Goal: Information Seeking & Learning: Learn about a topic

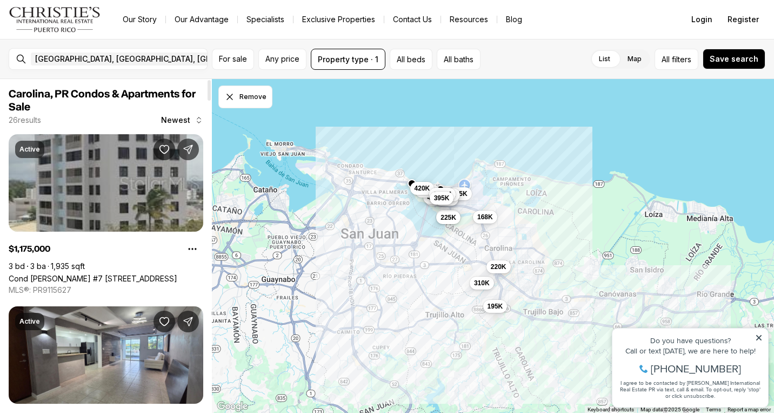
click at [132, 274] on link "Cond [PERSON_NAME] #7 [STREET_ADDRESS]" at bounding box center [93, 278] width 169 height 9
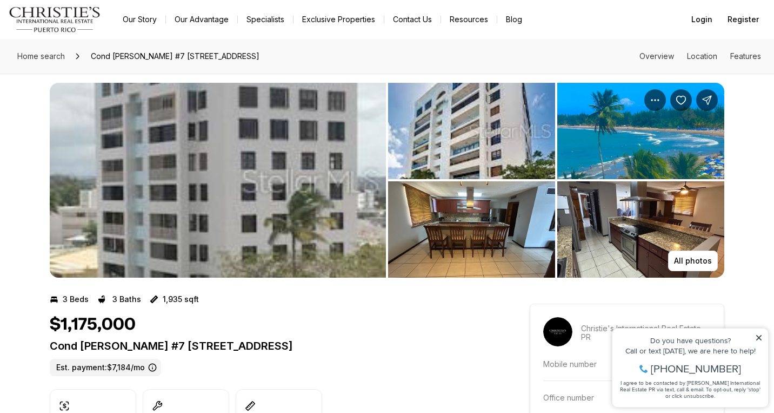
scroll to position [6, 0]
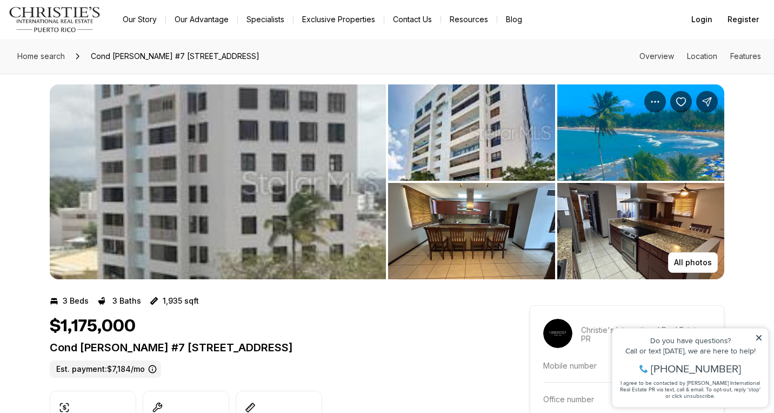
click at [303, 183] on img "View image gallery" at bounding box center [218, 181] width 336 height 195
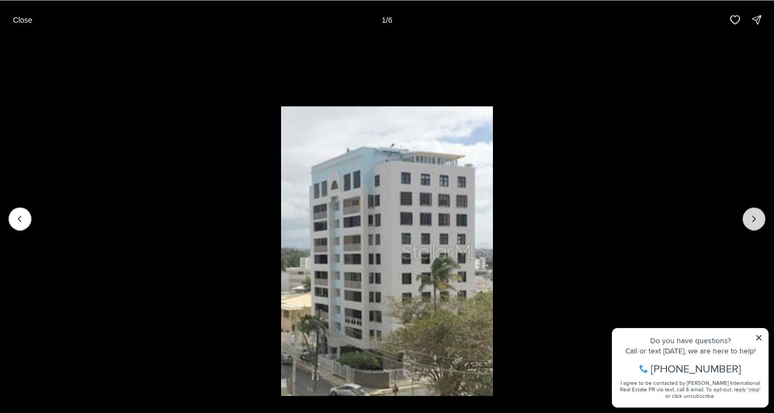
click at [761, 221] on button "Next slide" at bounding box center [754, 218] width 23 height 23
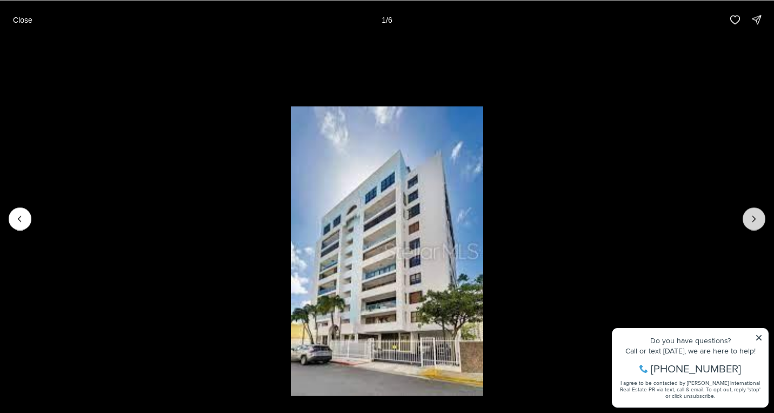
click at [757, 220] on icon "Next slide" at bounding box center [754, 218] width 11 height 11
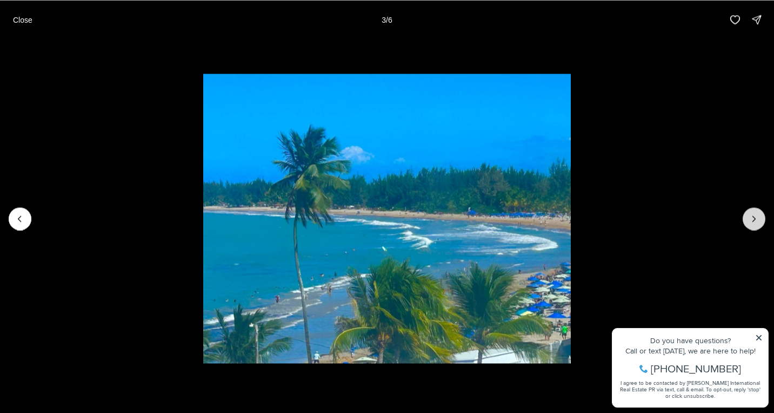
click at [757, 220] on icon "Next slide" at bounding box center [754, 218] width 11 height 11
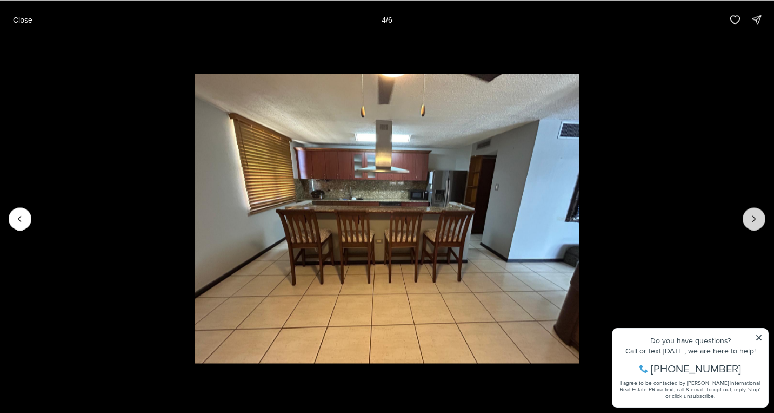
click at [758, 220] on icon "Next slide" at bounding box center [754, 218] width 11 height 11
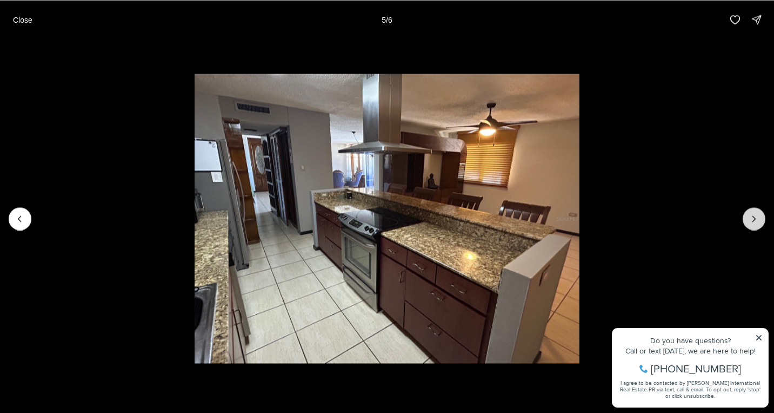
click at [758, 221] on icon "Next slide" at bounding box center [754, 218] width 11 height 11
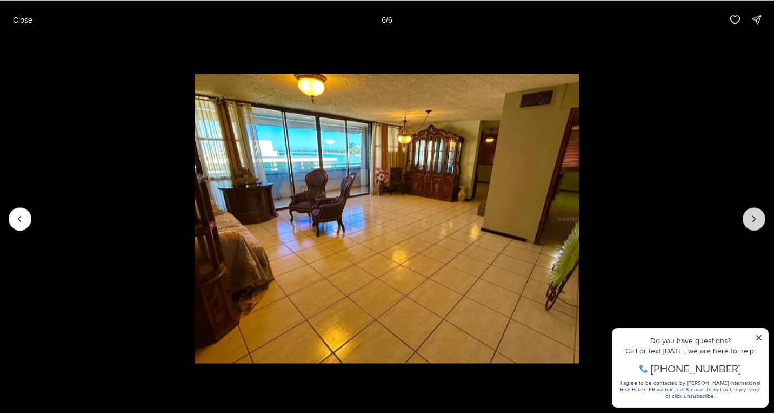
click at [758, 221] on div at bounding box center [754, 218] width 23 height 23
click at [23, 17] on p "Close" at bounding box center [22, 19] width 19 height 9
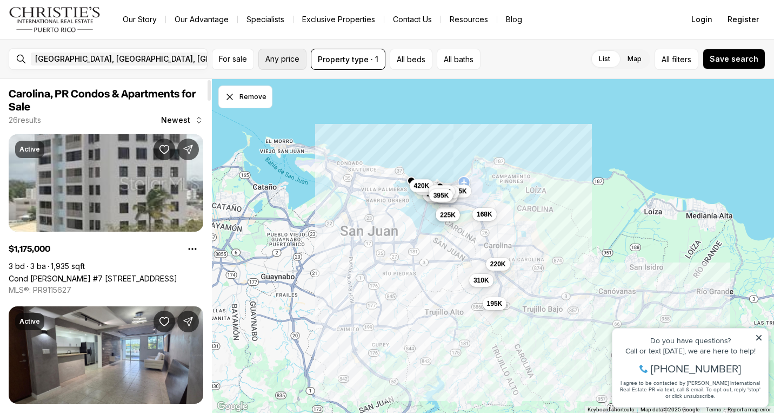
click at [278, 56] on span "Any price" at bounding box center [283, 59] width 34 height 9
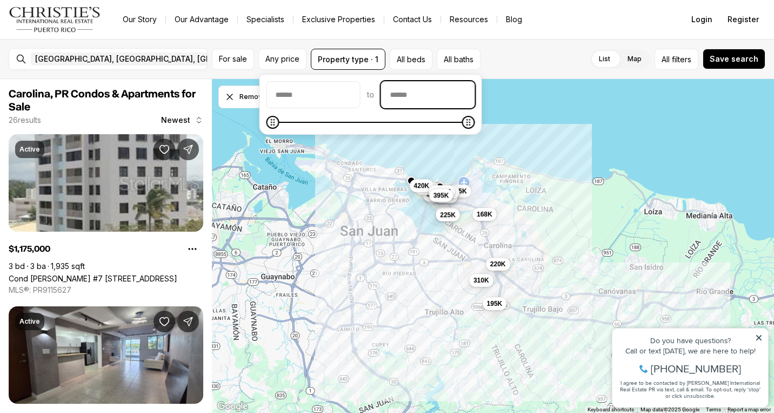
click at [430, 93] on input "priceMax" at bounding box center [428, 95] width 93 height 26
type input "********"
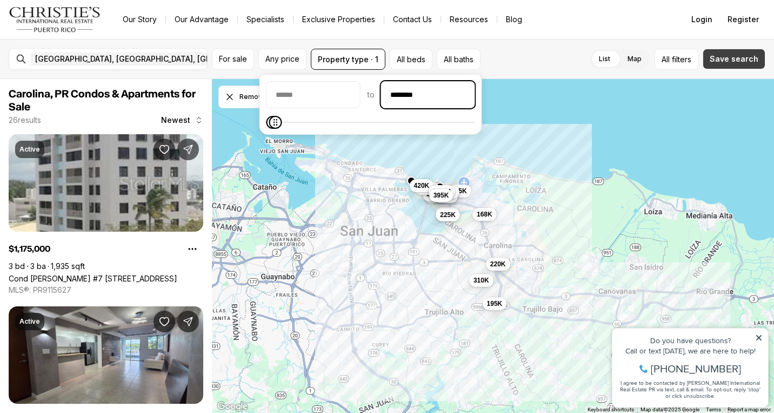
click at [740, 57] on span "Save search" at bounding box center [734, 59] width 49 height 9
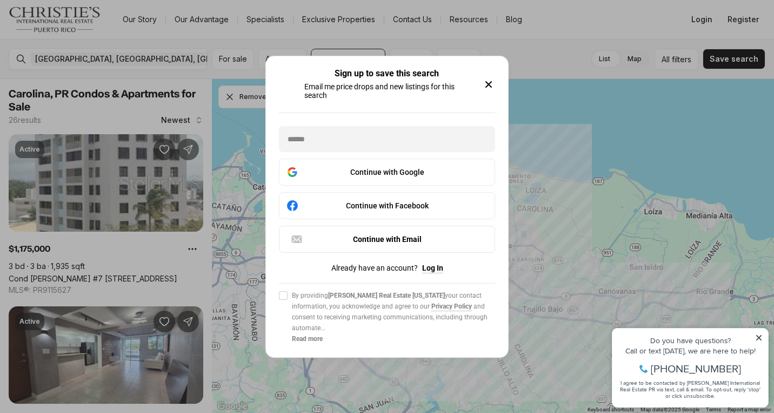
click at [494, 84] on icon "button" at bounding box center [488, 84] width 13 height 13
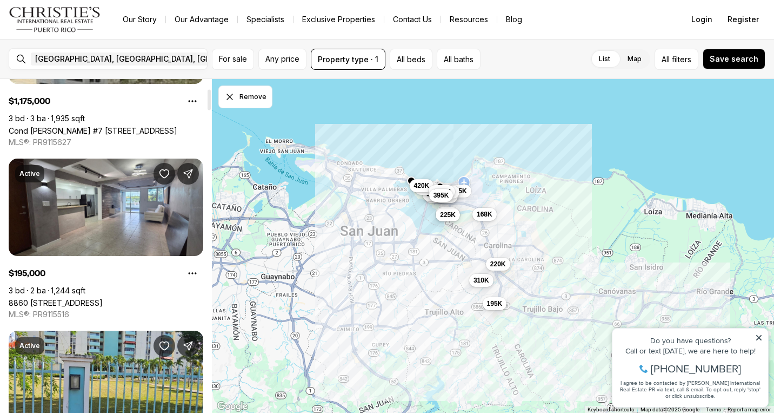
scroll to position [162, 0]
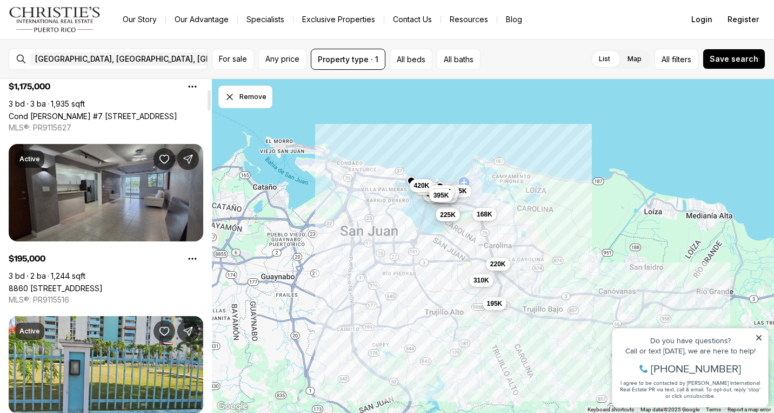
click at [103, 283] on link "8860 PASEO DEL REY #H-102, CAROLINA PR, 00987" at bounding box center [56, 287] width 94 height 9
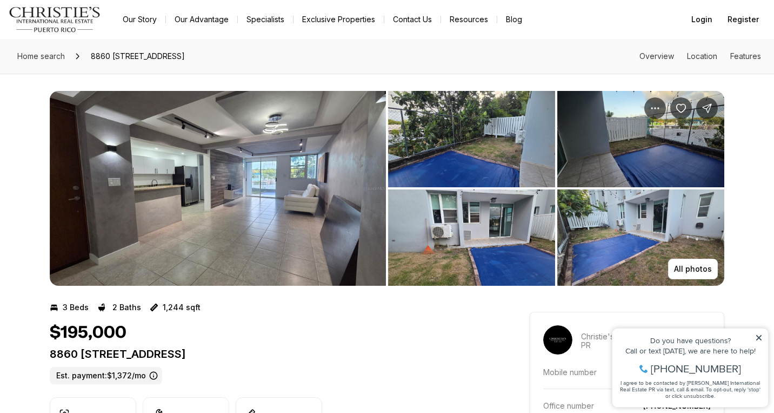
click at [202, 220] on img "View image gallery" at bounding box center [218, 188] width 336 height 195
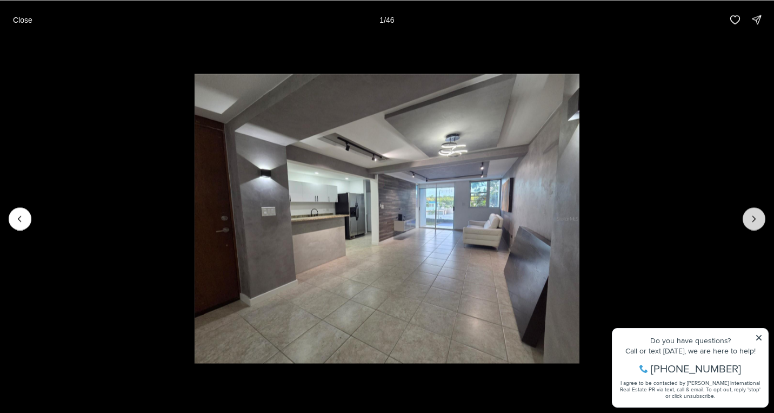
click at [749, 224] on button "Next slide" at bounding box center [754, 218] width 23 height 23
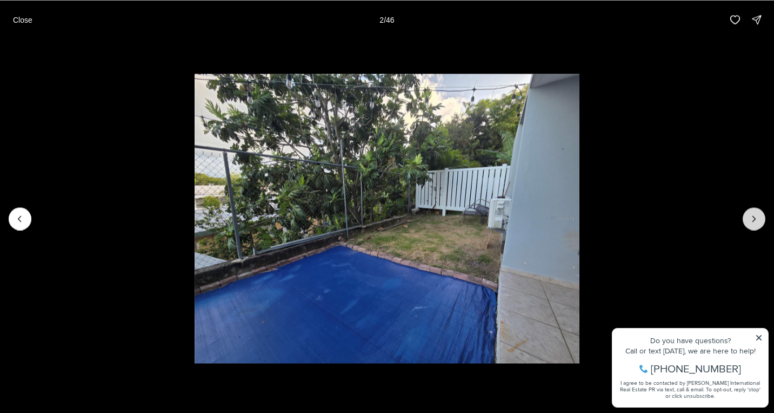
click at [749, 224] on button "Next slide" at bounding box center [754, 218] width 23 height 23
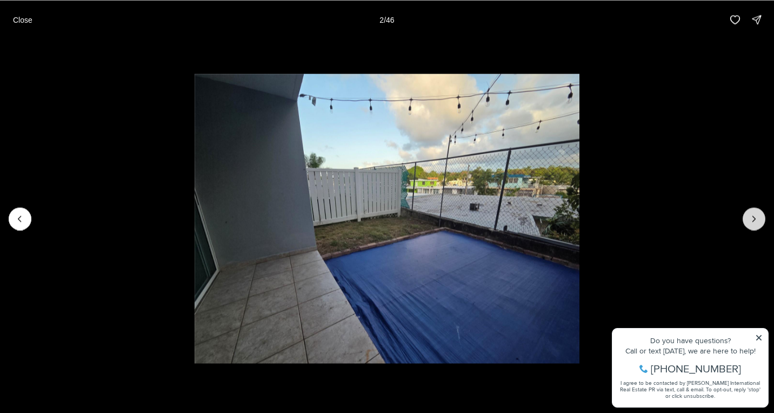
click at [750, 224] on button "Next slide" at bounding box center [754, 218] width 23 height 23
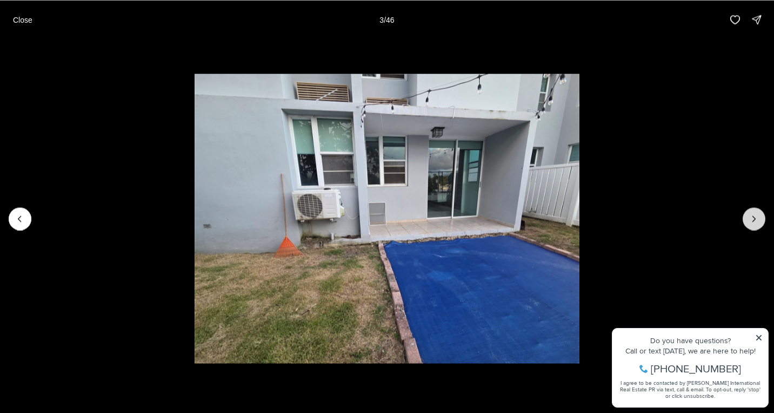
click at [750, 225] on button "Next slide" at bounding box center [754, 218] width 23 height 23
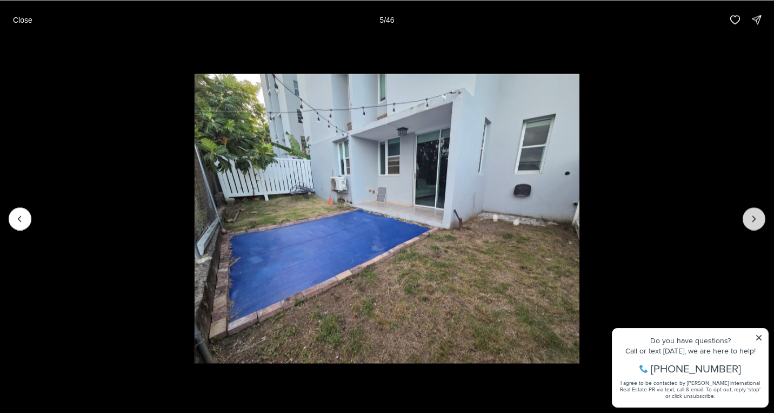
click at [750, 225] on button "Next slide" at bounding box center [754, 218] width 23 height 23
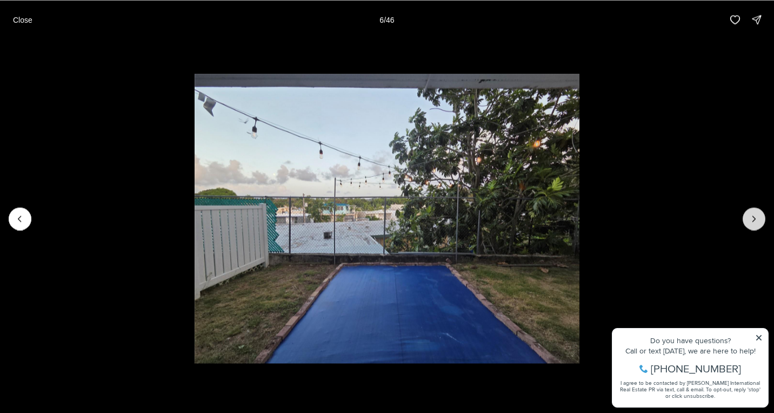
click at [751, 225] on button "Next slide" at bounding box center [754, 218] width 23 height 23
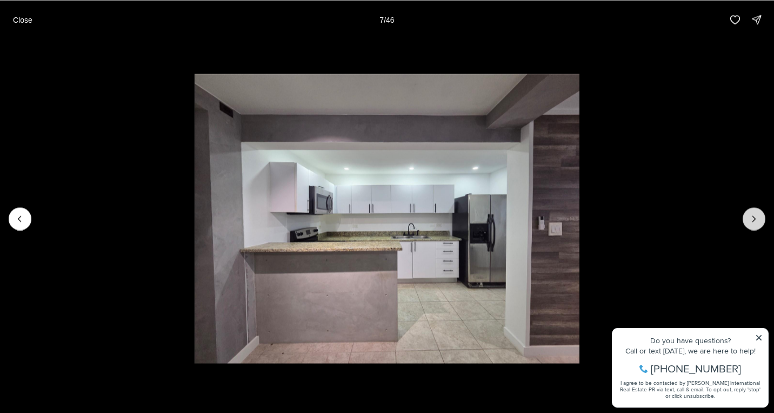
click at [751, 225] on button "Next slide" at bounding box center [754, 218] width 23 height 23
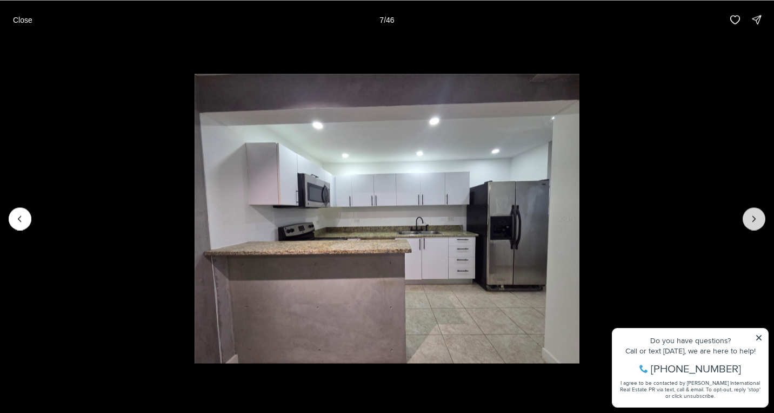
click at [751, 226] on button "Next slide" at bounding box center [754, 218] width 23 height 23
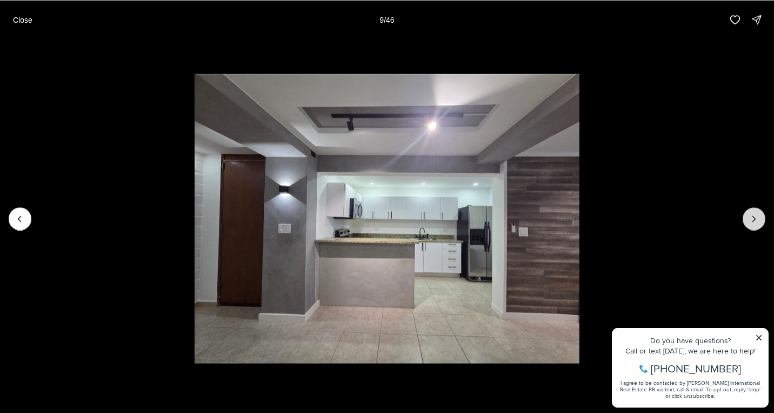
click at [751, 226] on button "Next slide" at bounding box center [754, 218] width 23 height 23
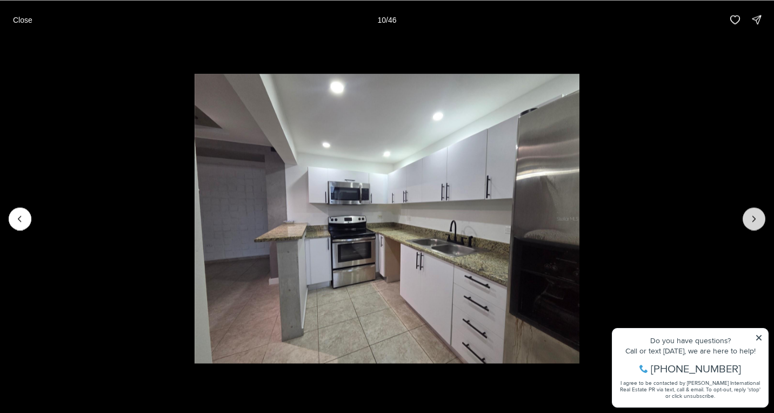
click at [751, 226] on button "Next slide" at bounding box center [754, 218] width 23 height 23
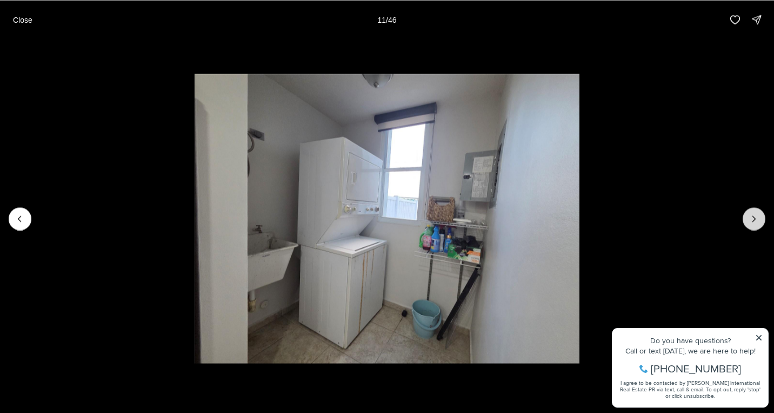
click at [752, 226] on button "Next slide" at bounding box center [754, 218] width 23 height 23
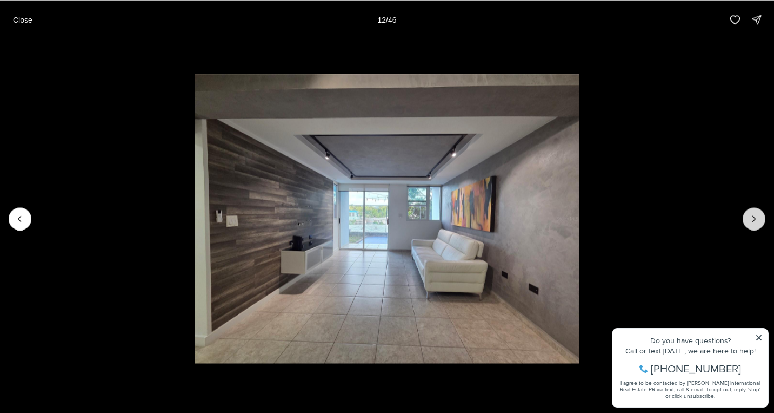
click at [752, 226] on button "Next slide" at bounding box center [754, 218] width 23 height 23
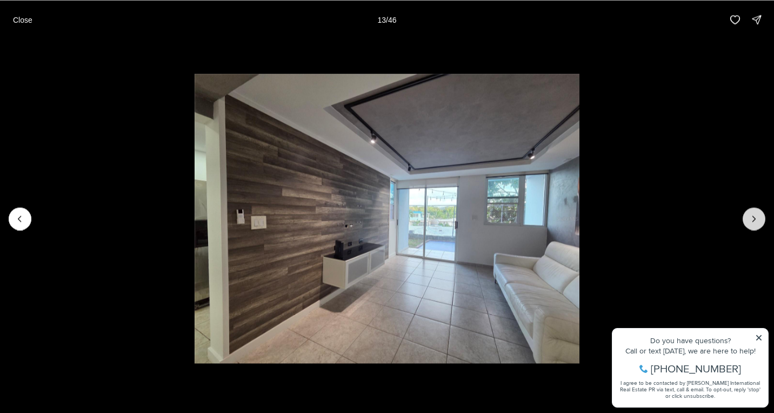
click at [752, 226] on button "Next slide" at bounding box center [754, 218] width 23 height 23
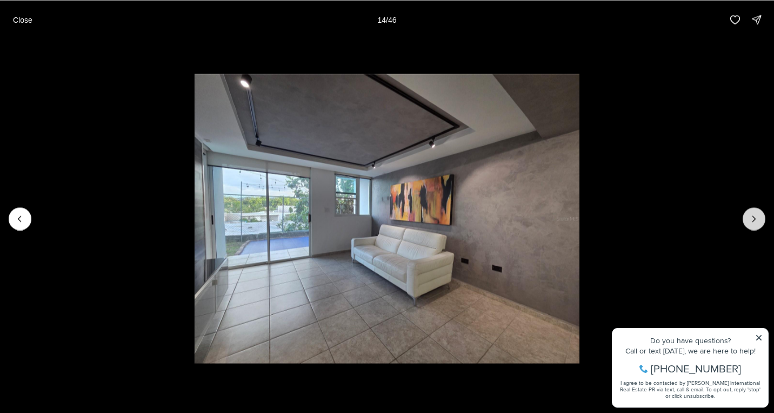
click at [752, 226] on button "Next slide" at bounding box center [754, 218] width 23 height 23
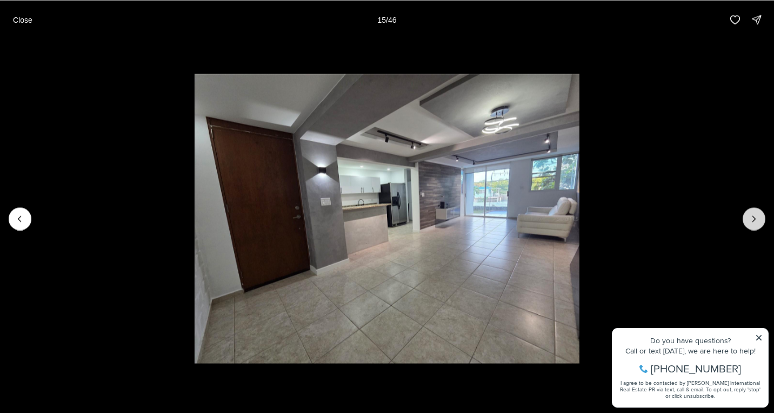
click at [752, 226] on button "Next slide" at bounding box center [754, 218] width 23 height 23
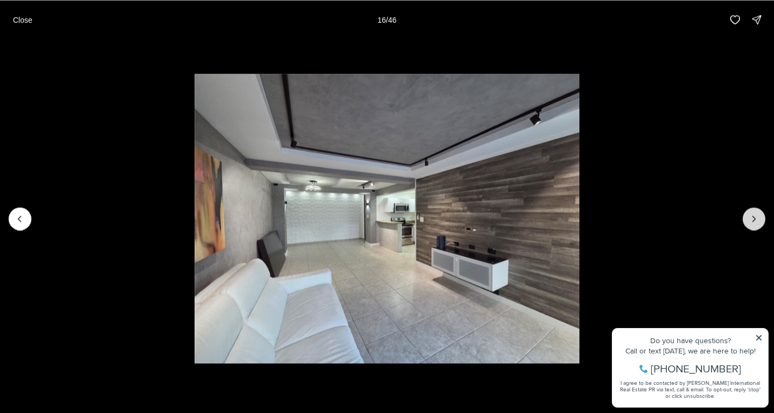
click at [752, 226] on button "Next slide" at bounding box center [754, 218] width 23 height 23
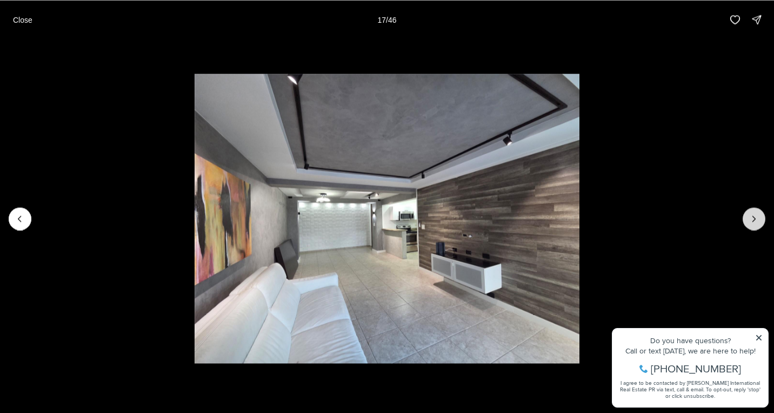
click at [753, 226] on button "Next slide" at bounding box center [754, 218] width 23 height 23
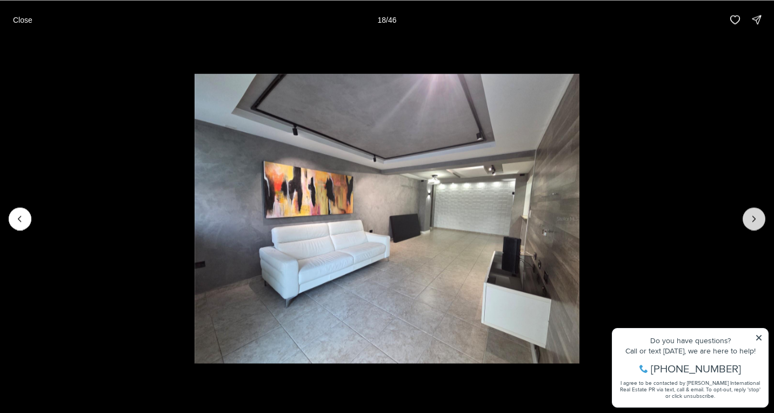
click at [753, 227] on button "Next slide" at bounding box center [754, 218] width 23 height 23
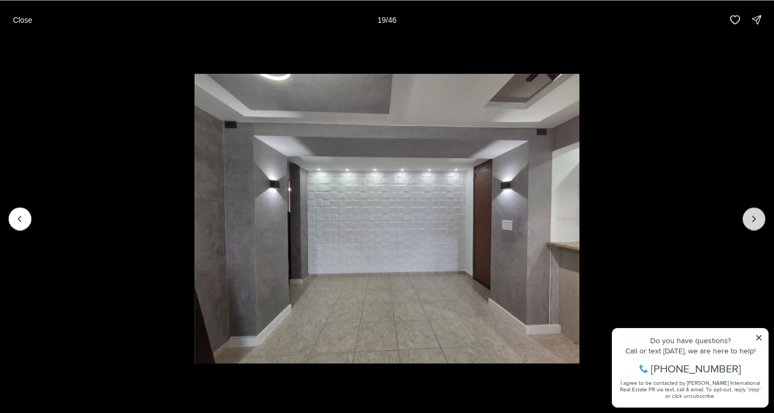
click at [754, 227] on button "Next slide" at bounding box center [754, 218] width 23 height 23
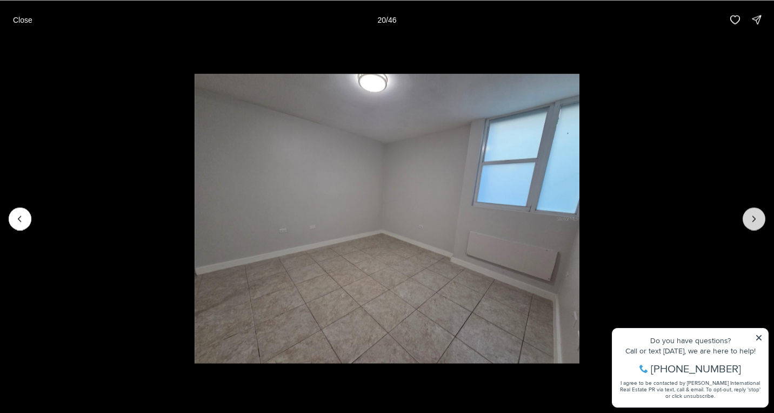
click at [754, 227] on button "Next slide" at bounding box center [754, 218] width 23 height 23
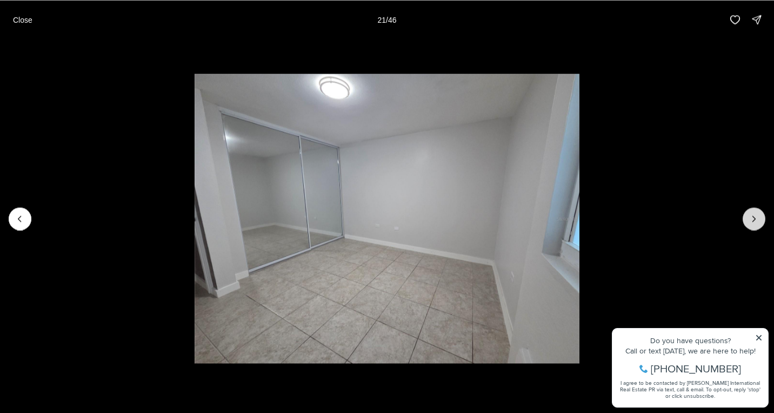
click at [755, 227] on button "Next slide" at bounding box center [754, 218] width 23 height 23
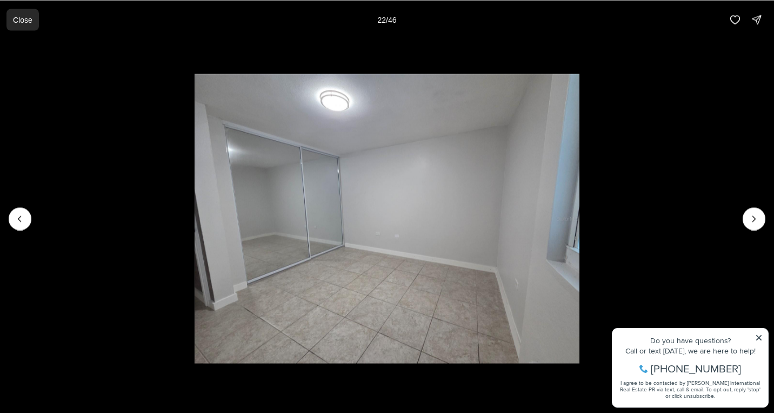
click at [25, 14] on button "Close" at bounding box center [22, 20] width 32 height 22
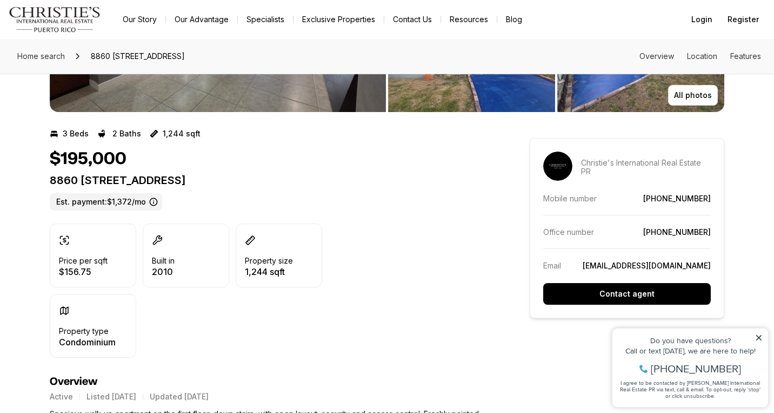
scroll to position [198, 0]
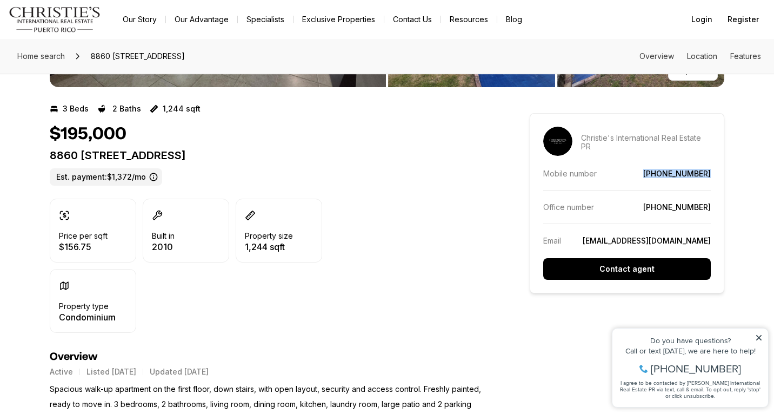
drag, startPoint x: 712, startPoint y: 173, endPoint x: 651, endPoint y: 173, distance: 61.1
click at [651, 173] on aside "Christie's International Real Estate PR Mobile number (787) 340-1814 Office num…" at bounding box center [627, 203] width 195 height 180
copy div "[PHONE_NUMBER]"
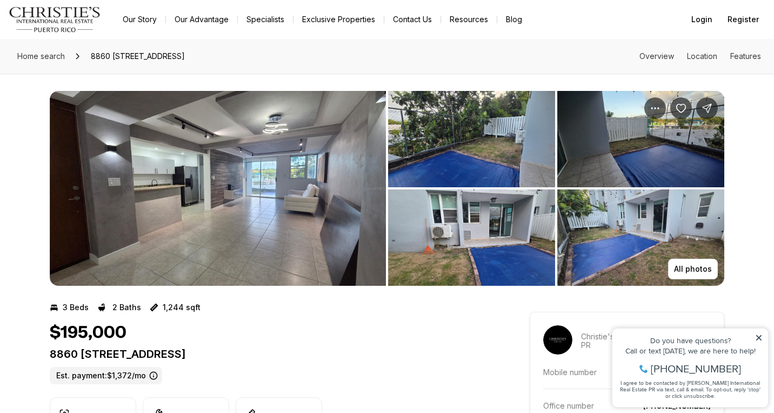
scroll to position [0, 0]
click at [342, 301] on div "3 Beds 2 Baths 1,244 sqft" at bounding box center [270, 307] width 441 height 17
click at [519, 231] on img "View image gallery" at bounding box center [471, 237] width 167 height 96
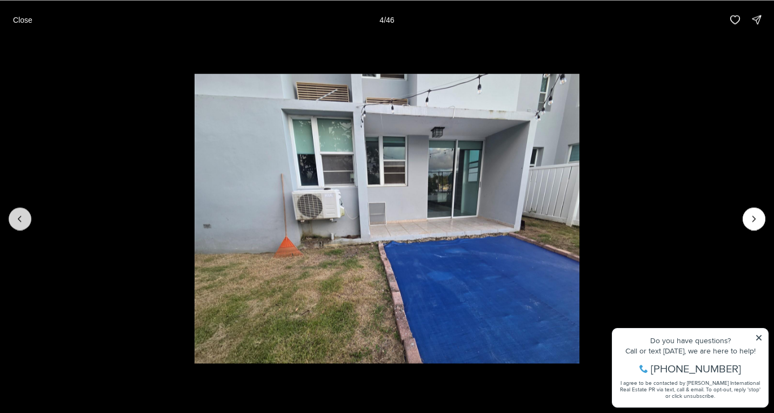
click at [195, 232] on img "4 of 46" at bounding box center [387, 218] width 385 height 289
click at [16, 223] on icon "Previous slide" at bounding box center [20, 218] width 11 height 11
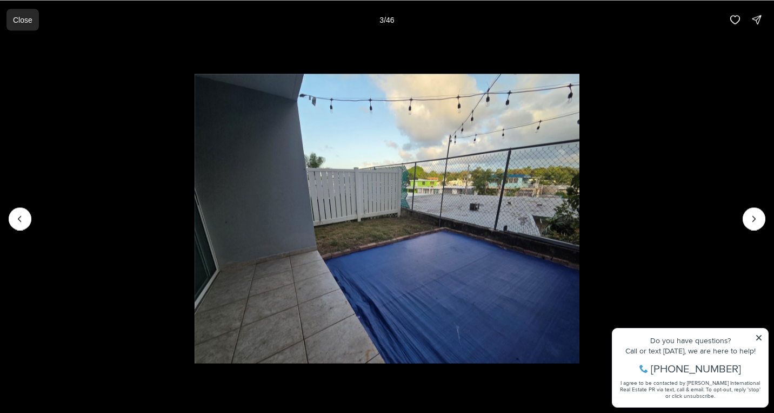
click at [23, 12] on button "Close" at bounding box center [22, 20] width 32 height 22
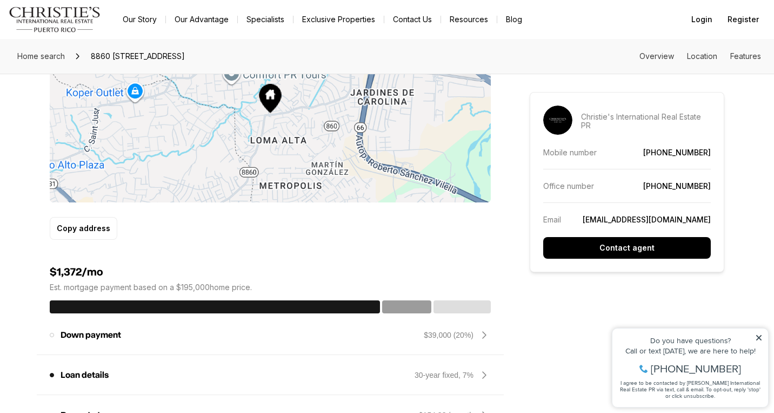
scroll to position [722, 0]
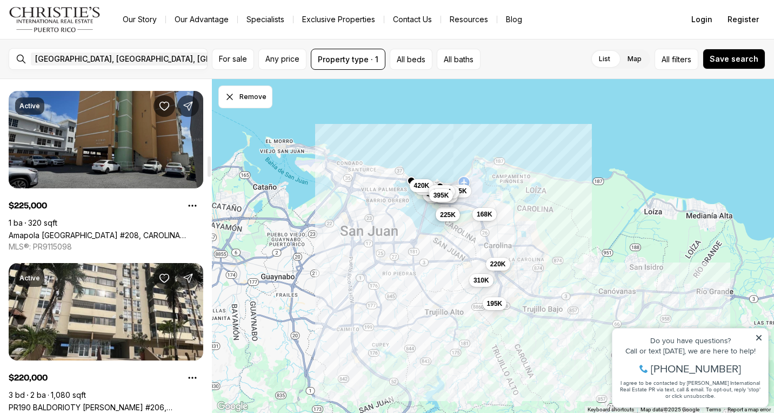
scroll to position [1241, 0]
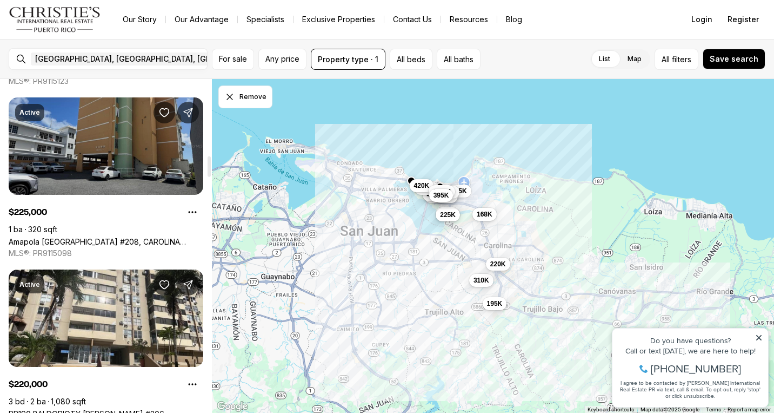
click at [100, 237] on link "Amapola [GEOGRAPHIC_DATA] #208, CAROLINA [GEOGRAPHIC_DATA], 00979" at bounding box center [106, 241] width 195 height 9
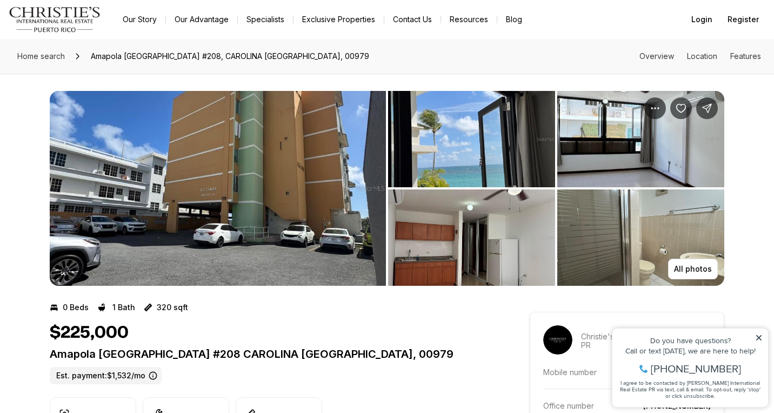
click at [303, 184] on img "View image gallery" at bounding box center [218, 188] width 336 height 195
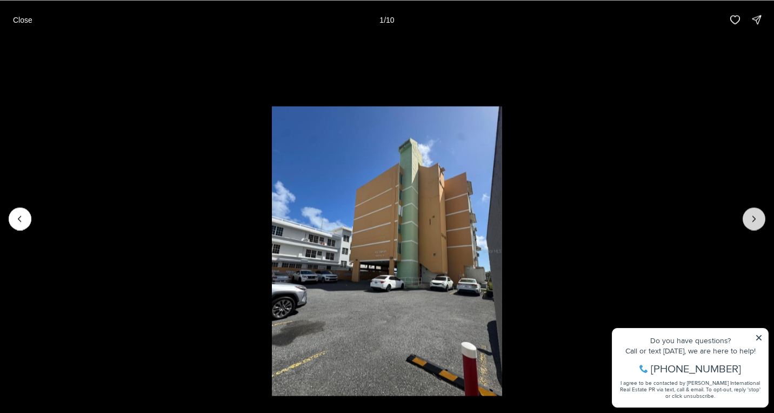
click at [754, 217] on icon "Next slide" at bounding box center [754, 218] width 11 height 11
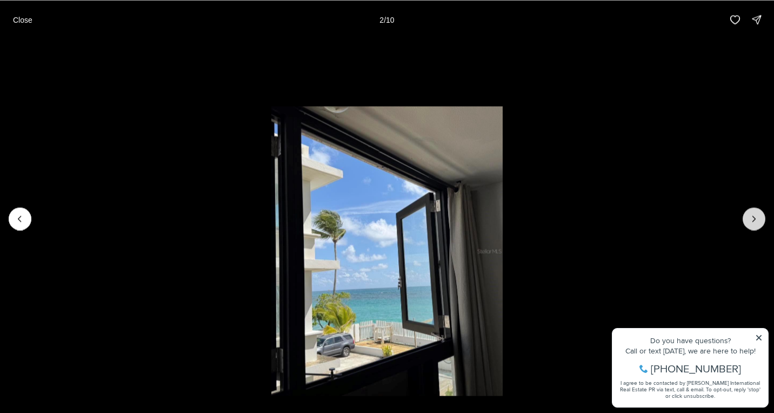
click at [755, 218] on icon "Next slide" at bounding box center [754, 218] width 11 height 11
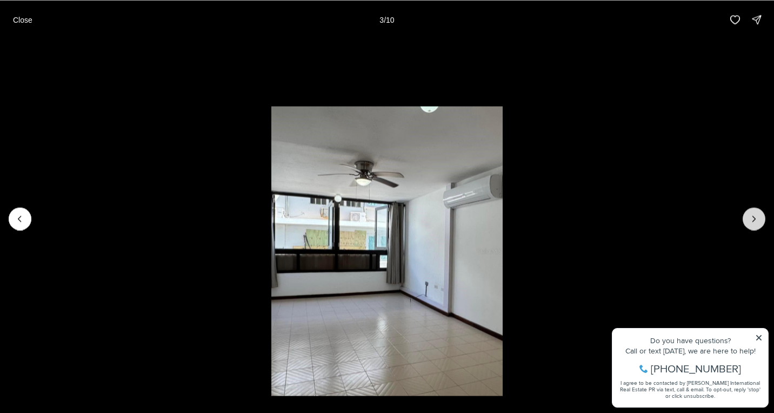
click at [755, 219] on icon "Next slide" at bounding box center [754, 218] width 11 height 11
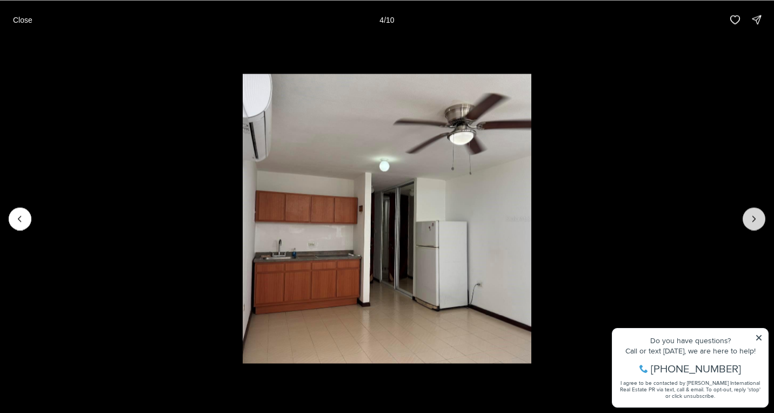
click at [755, 219] on icon "Next slide" at bounding box center [754, 218] width 11 height 11
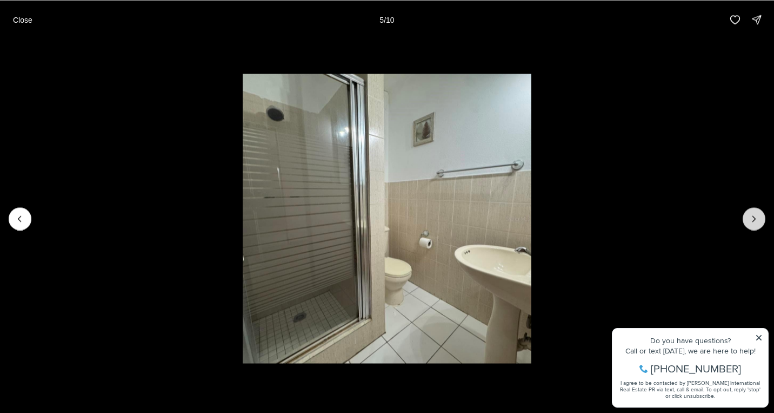
click at [757, 220] on icon "Next slide" at bounding box center [754, 218] width 11 height 11
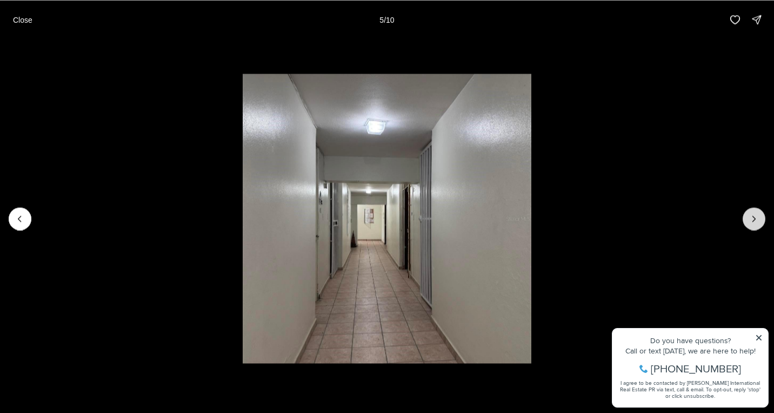
click at [757, 220] on icon "Next slide" at bounding box center [754, 218] width 11 height 11
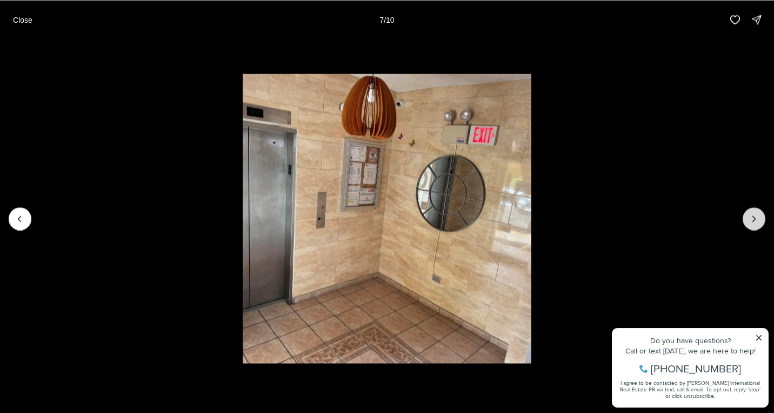
click at [757, 221] on icon "Next slide" at bounding box center [754, 218] width 11 height 11
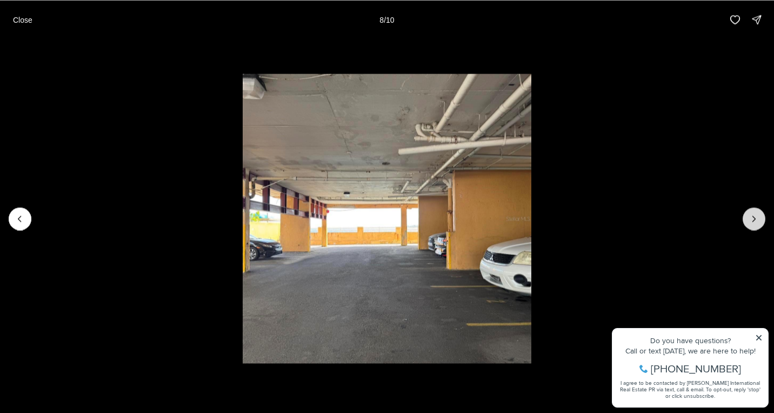
click at [757, 221] on icon "Next slide" at bounding box center [754, 218] width 11 height 11
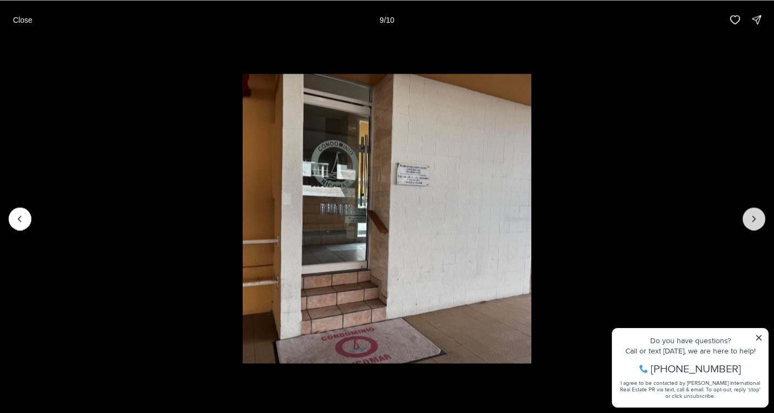
click at [757, 221] on icon "Next slide" at bounding box center [754, 218] width 11 height 11
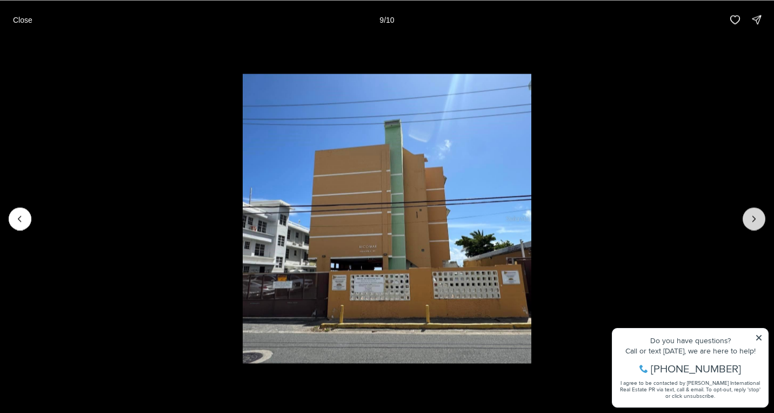
click at [757, 221] on div at bounding box center [754, 218] width 23 height 23
click at [19, 19] on p "Close" at bounding box center [22, 19] width 19 height 9
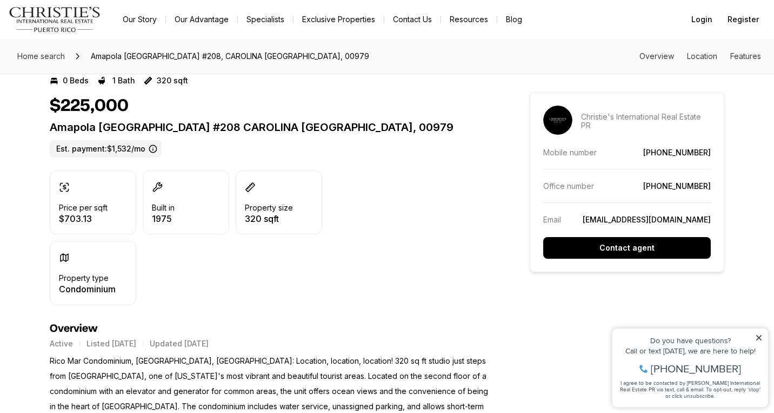
scroll to position [259, 0]
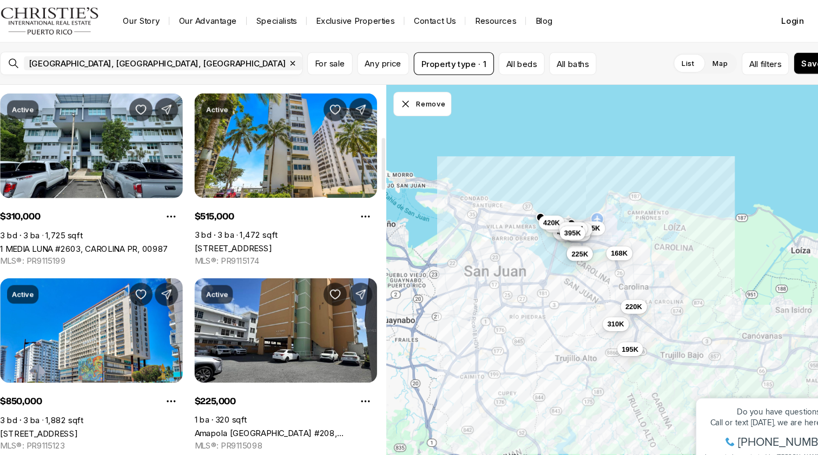
scroll to position [382, 0]
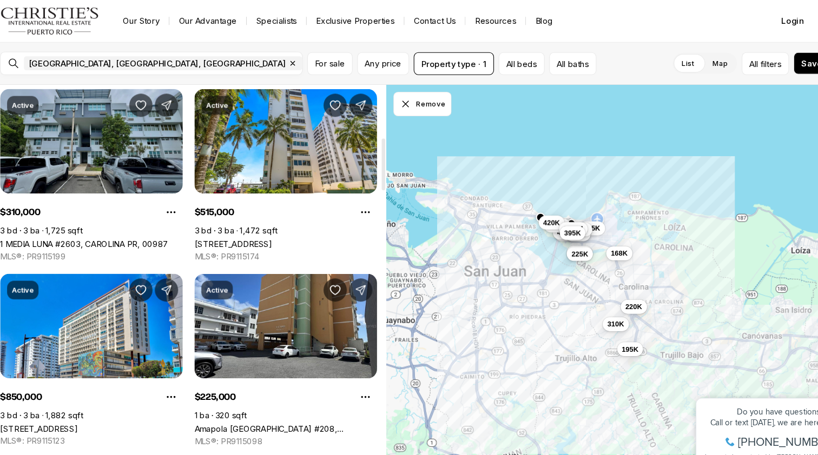
click at [102, 222] on link "1 MEDIA LUNA #2603, CAROLINA PR, 00987" at bounding box center [87, 226] width 156 height 9
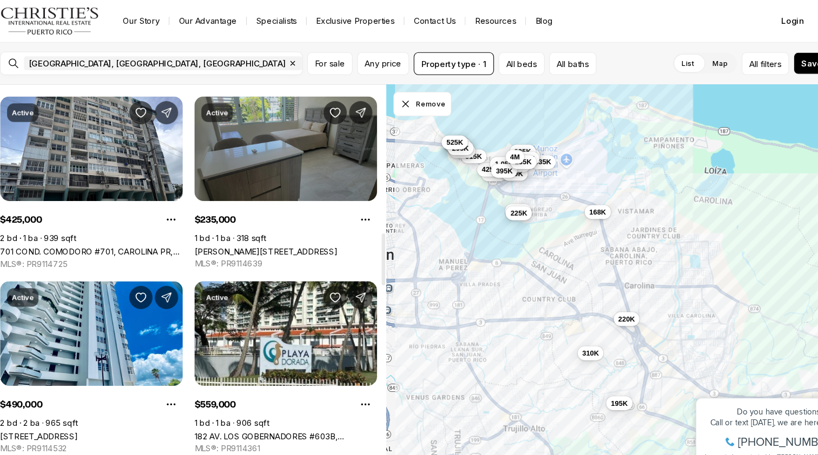
scroll to position [1080, 0]
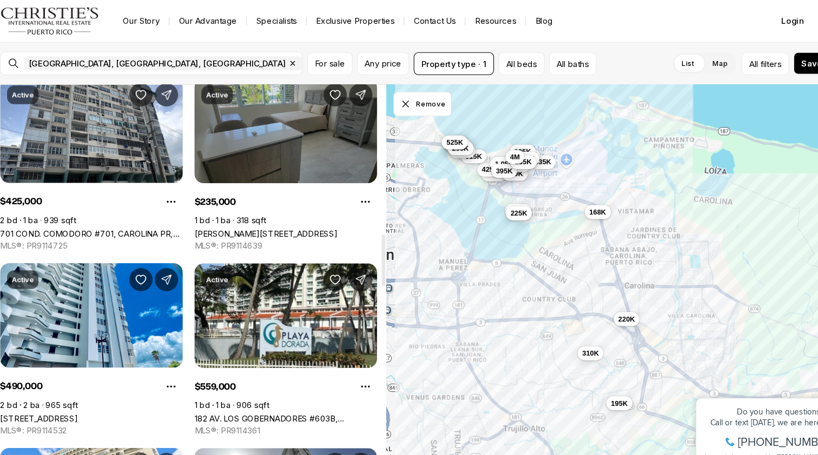
click at [215, 213] on link "[PERSON_NAME][STREET_ADDRESS]" at bounding box center [255, 217] width 133 height 9
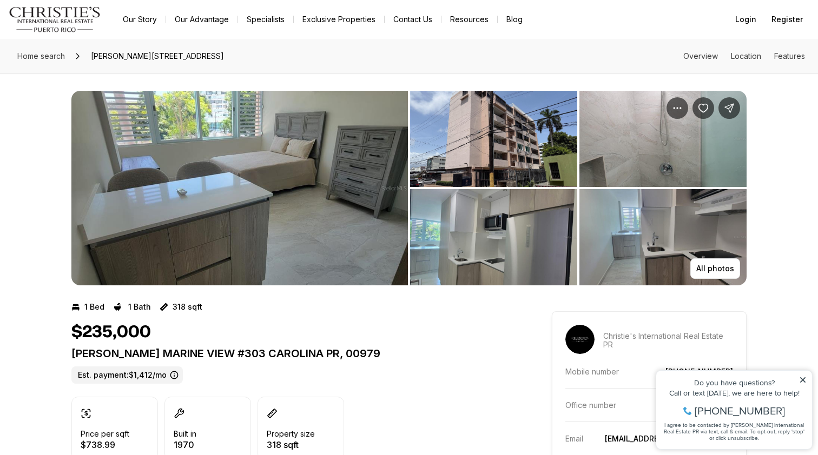
click at [233, 173] on img "View image gallery" at bounding box center [239, 188] width 336 height 195
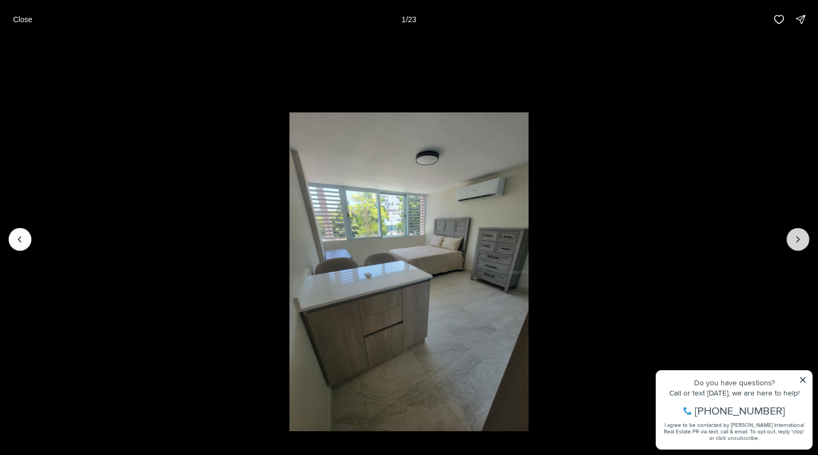
click at [803, 236] on button "Next slide" at bounding box center [797, 239] width 23 height 23
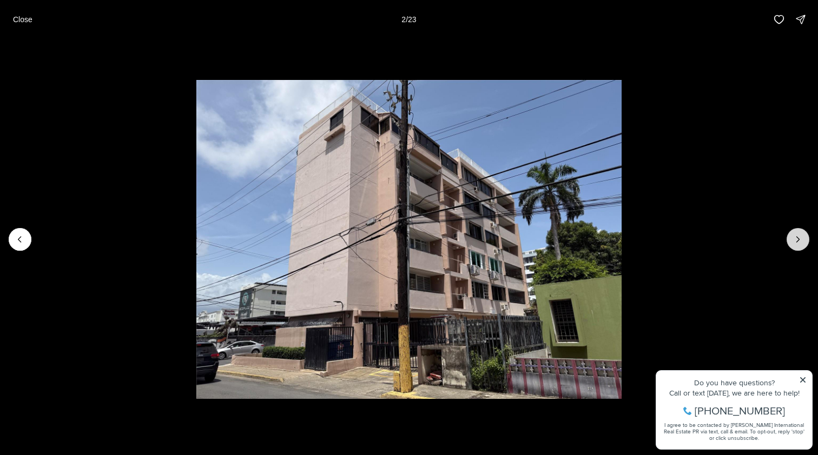
click at [804, 238] on button "Next slide" at bounding box center [797, 239] width 23 height 23
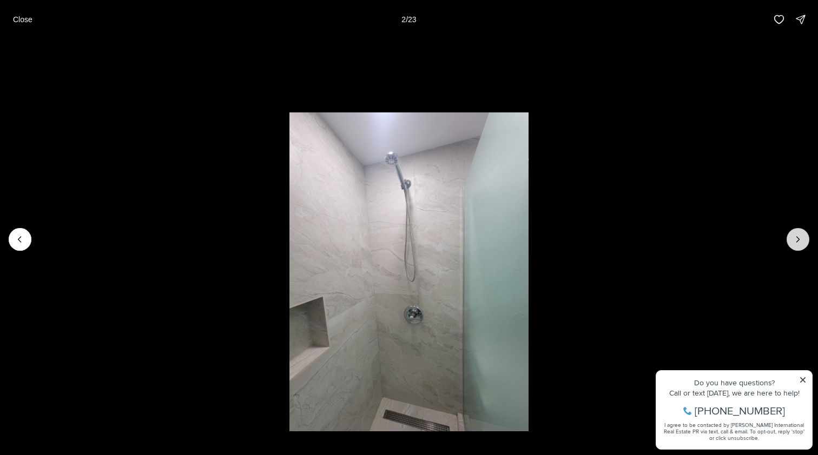
click at [804, 238] on button "Next slide" at bounding box center [797, 239] width 23 height 23
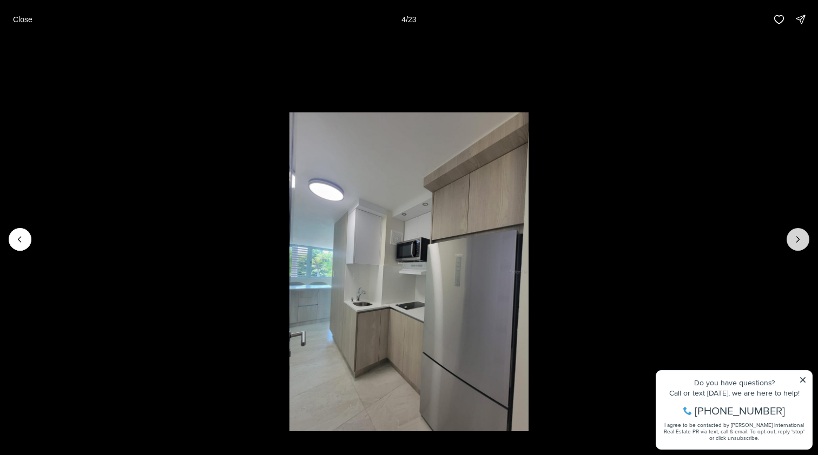
click at [807, 242] on button "Next slide" at bounding box center [797, 239] width 23 height 23
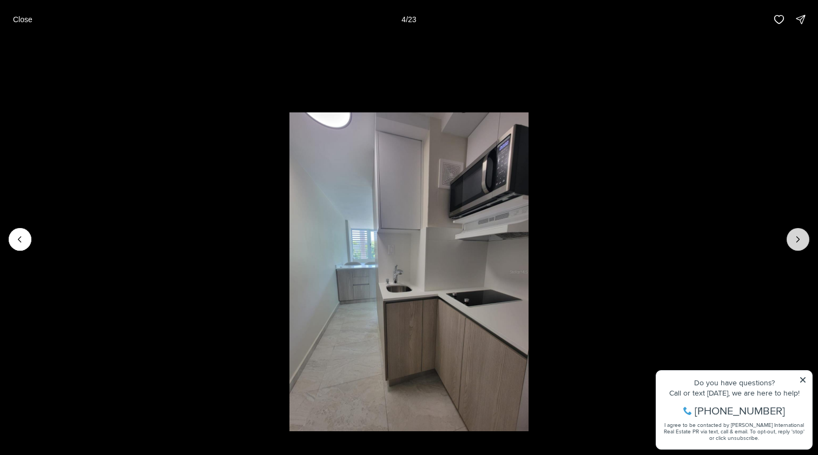
click at [807, 242] on button "Next slide" at bounding box center [797, 239] width 23 height 23
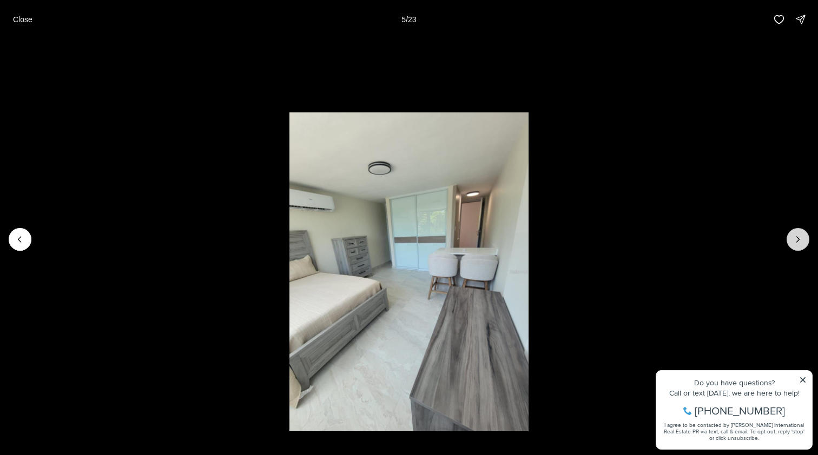
click at [808, 242] on button "Next slide" at bounding box center [797, 239] width 23 height 23
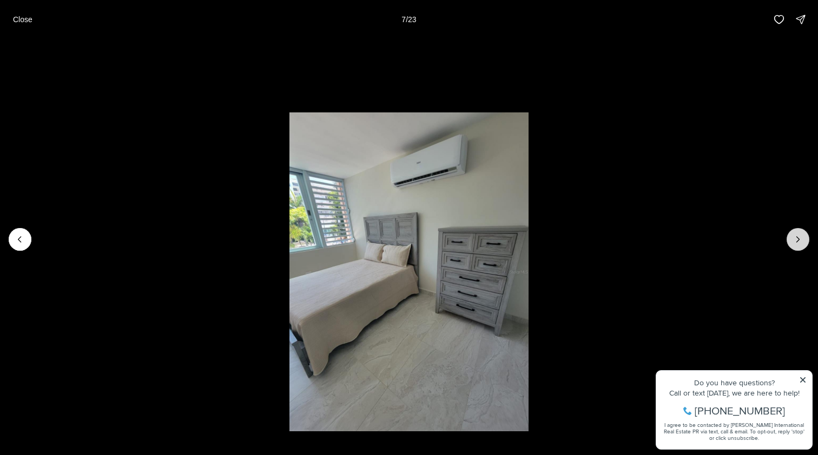
click at [808, 242] on button "Next slide" at bounding box center [797, 239] width 23 height 23
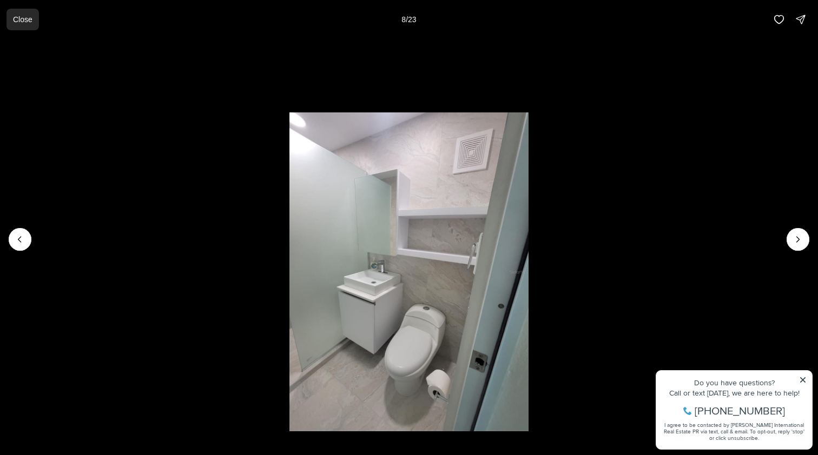
click at [36, 17] on button "Close" at bounding box center [22, 20] width 32 height 22
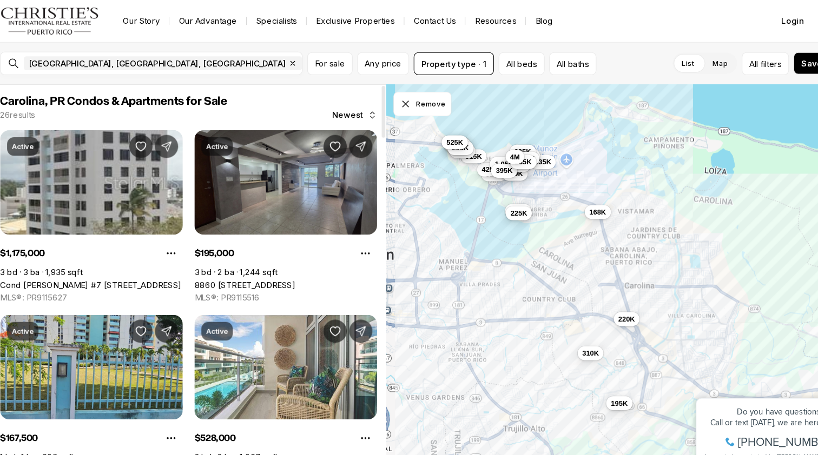
click at [230, 261] on link "8860 [STREET_ADDRESS]" at bounding box center [236, 265] width 94 height 9
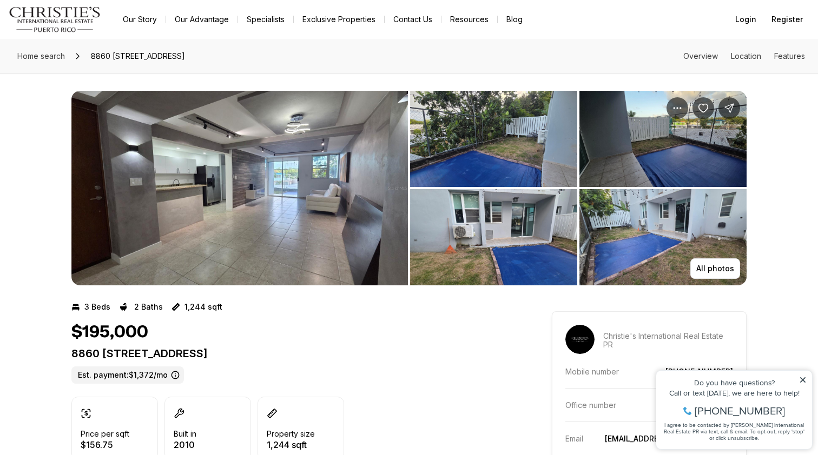
click at [248, 181] on img "View image gallery" at bounding box center [239, 188] width 336 height 195
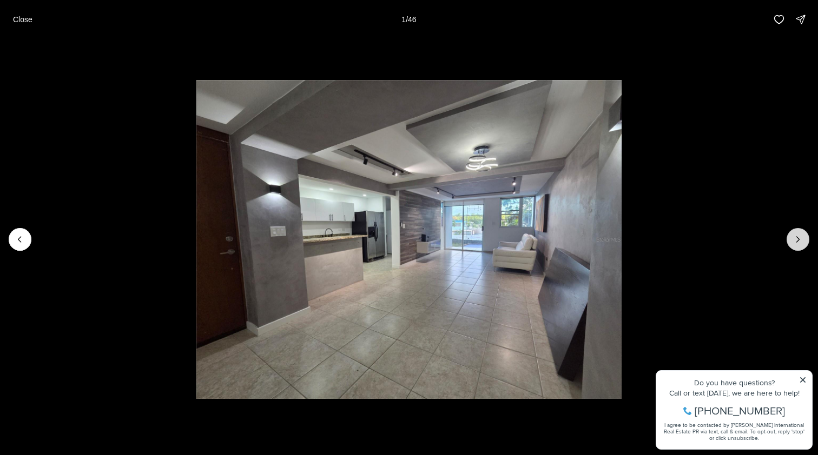
click at [794, 240] on icon "Next slide" at bounding box center [797, 239] width 11 height 11
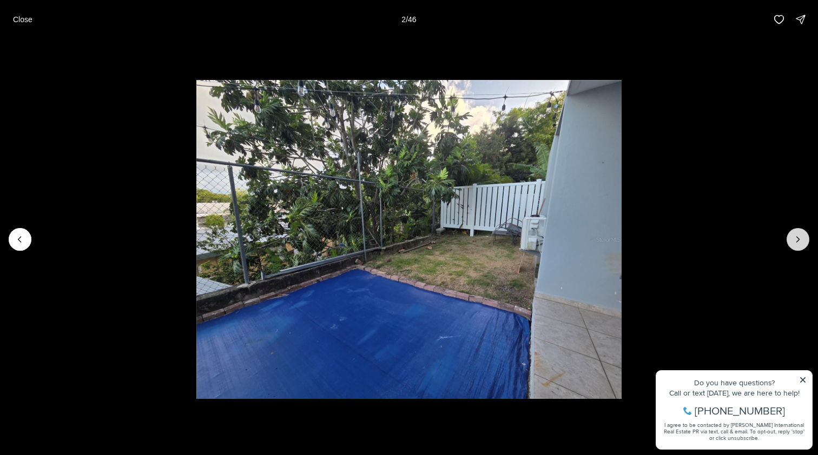
click at [795, 240] on icon "Next slide" at bounding box center [797, 239] width 11 height 11
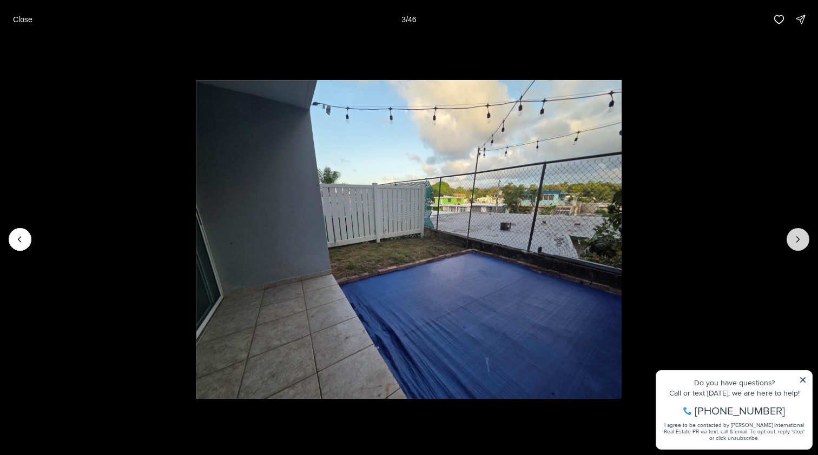
click at [795, 241] on icon "Next slide" at bounding box center [797, 239] width 11 height 11
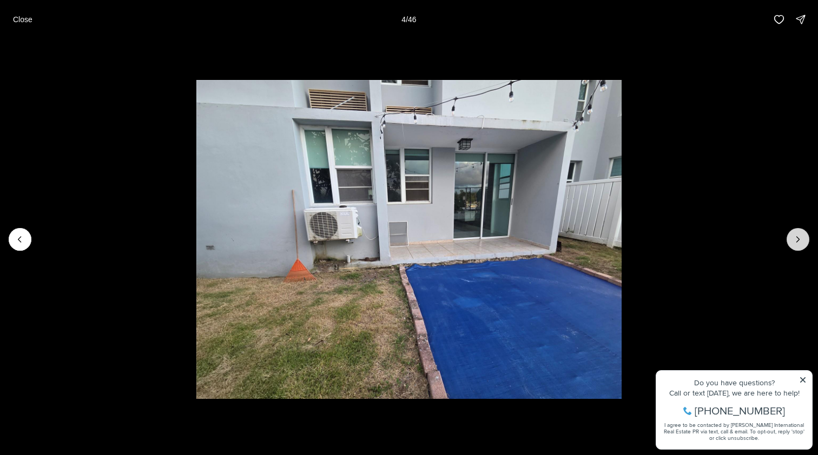
click at [795, 241] on icon "Next slide" at bounding box center [797, 239] width 11 height 11
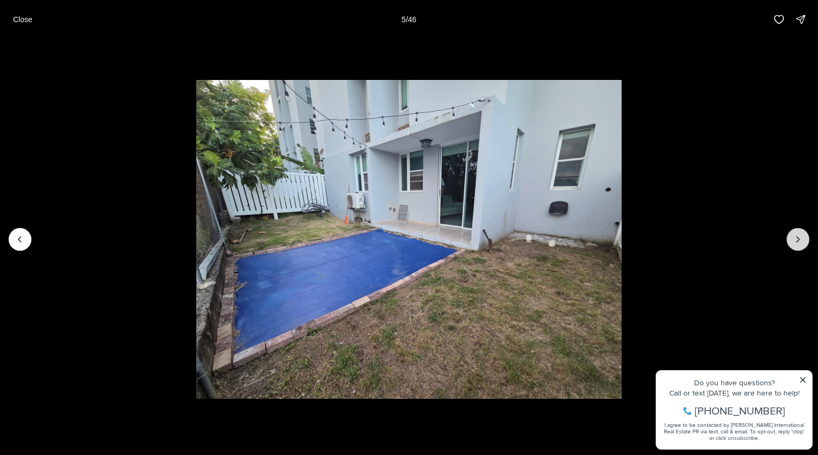
click at [795, 241] on icon "Next slide" at bounding box center [797, 239] width 11 height 11
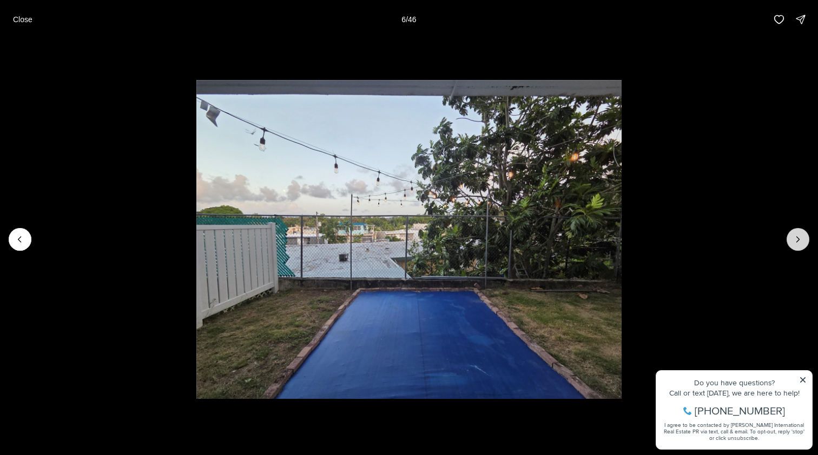
click at [795, 241] on icon "Next slide" at bounding box center [797, 239] width 11 height 11
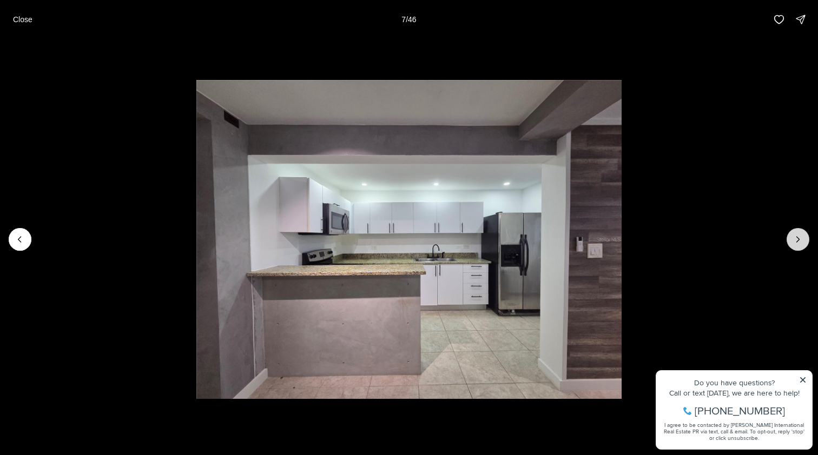
click at [795, 241] on icon "Next slide" at bounding box center [797, 239] width 11 height 11
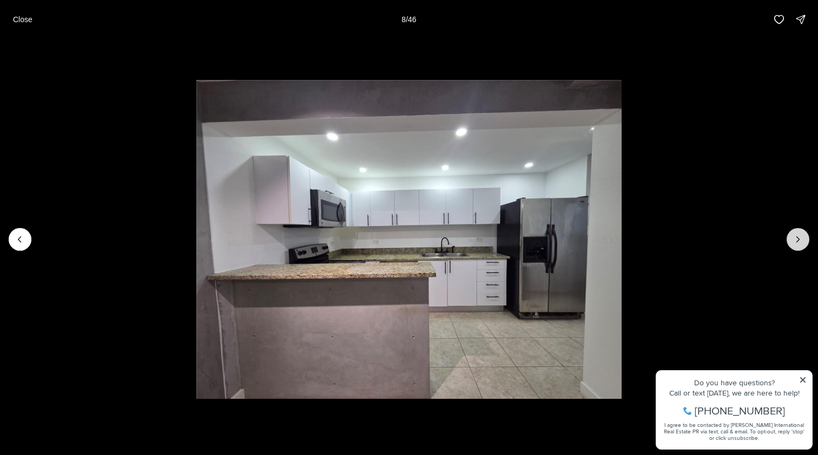
click at [796, 242] on icon "Next slide" at bounding box center [797, 239] width 11 height 11
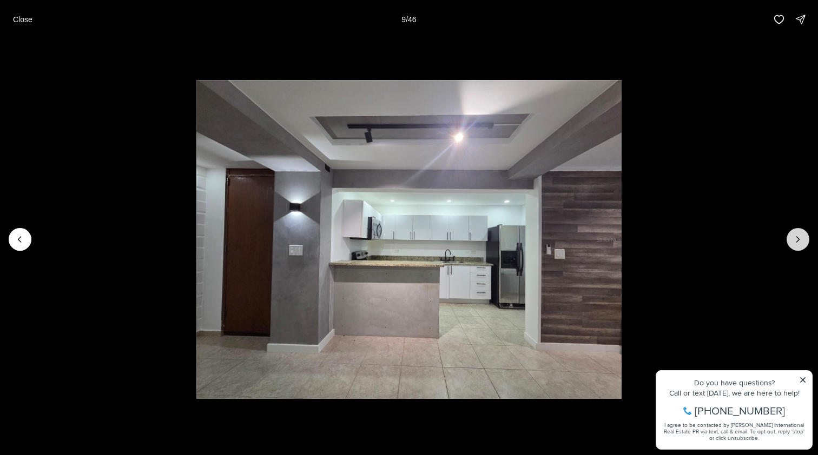
click at [796, 242] on icon "Next slide" at bounding box center [797, 239] width 11 height 11
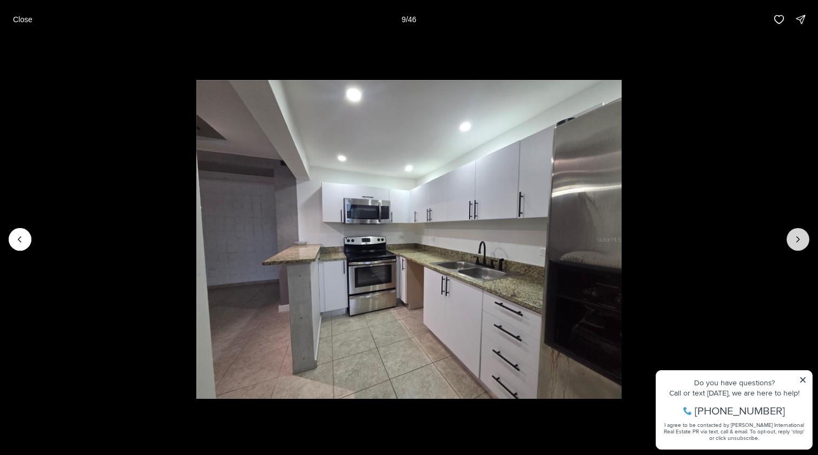
click at [797, 242] on icon "Next slide" at bounding box center [798, 239] width 3 height 5
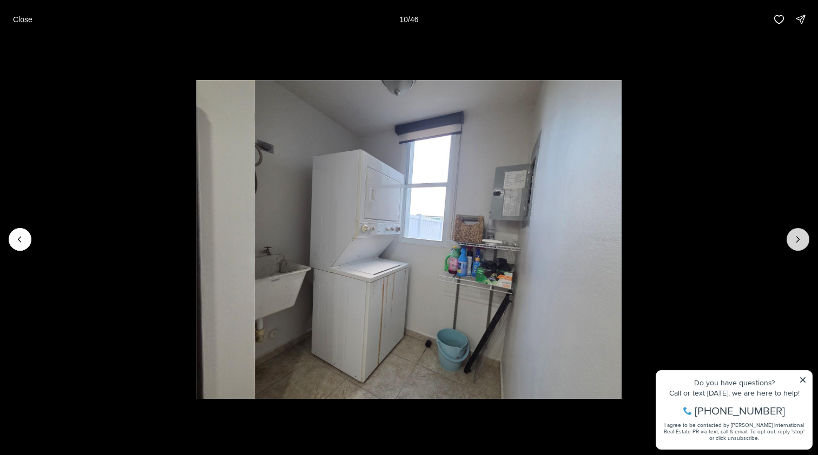
click at [797, 242] on icon "Next slide" at bounding box center [798, 239] width 3 height 5
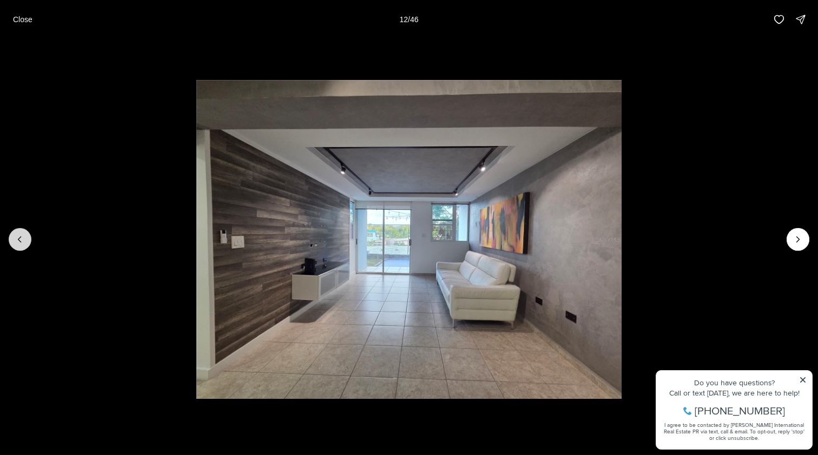
click at [19, 242] on icon "Previous slide" at bounding box center [20, 239] width 11 height 11
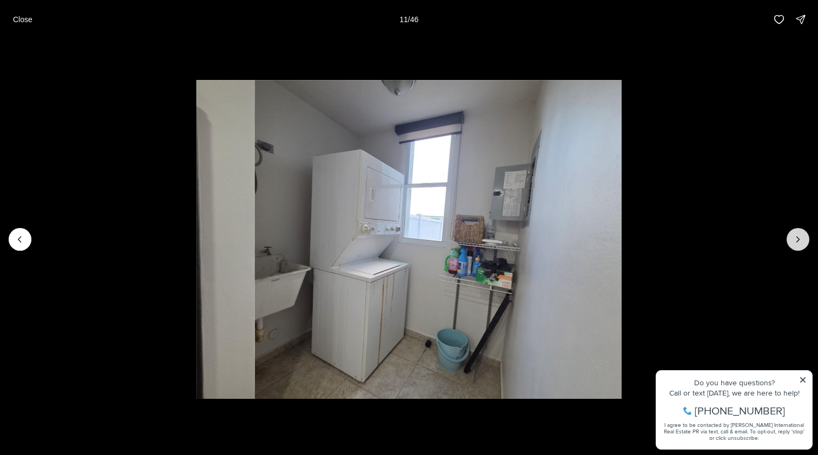
click at [788, 234] on button "Next slide" at bounding box center [797, 239] width 23 height 23
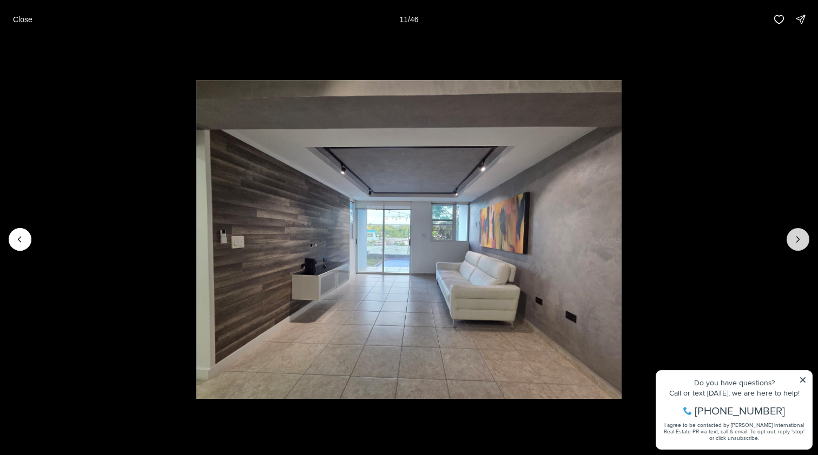
click at [789, 235] on button "Next slide" at bounding box center [797, 239] width 23 height 23
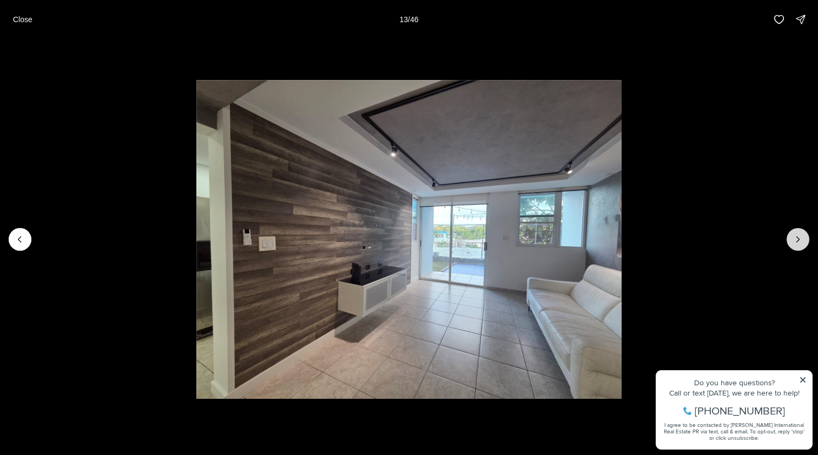
click at [789, 235] on button "Next slide" at bounding box center [797, 239] width 23 height 23
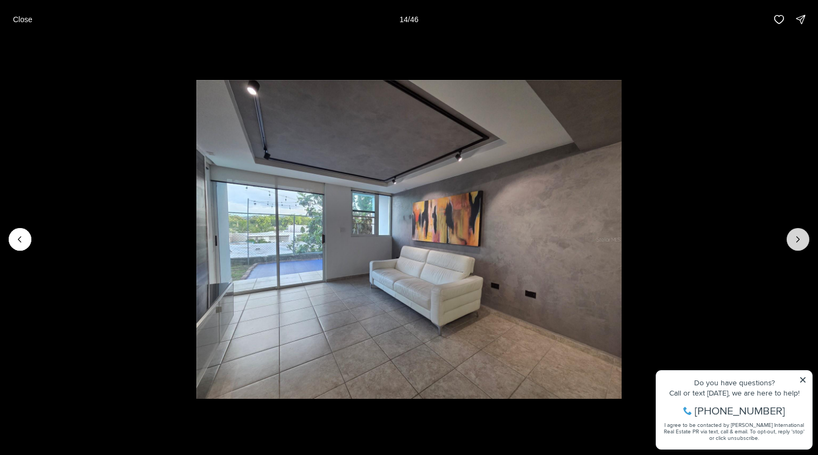
click at [789, 235] on button "Next slide" at bounding box center [797, 239] width 23 height 23
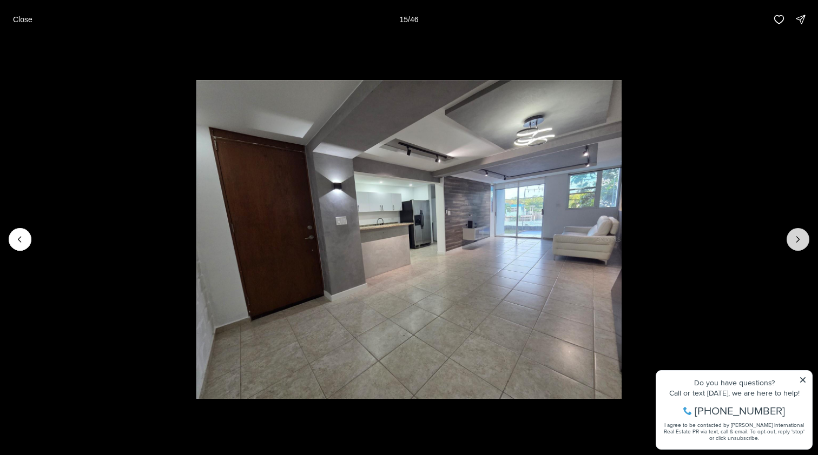
click at [790, 236] on button "Next slide" at bounding box center [797, 239] width 23 height 23
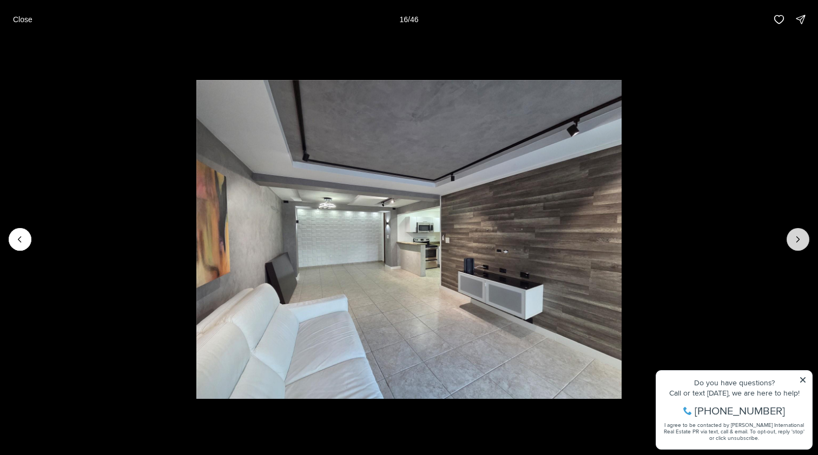
click at [791, 237] on button "Next slide" at bounding box center [797, 239] width 23 height 23
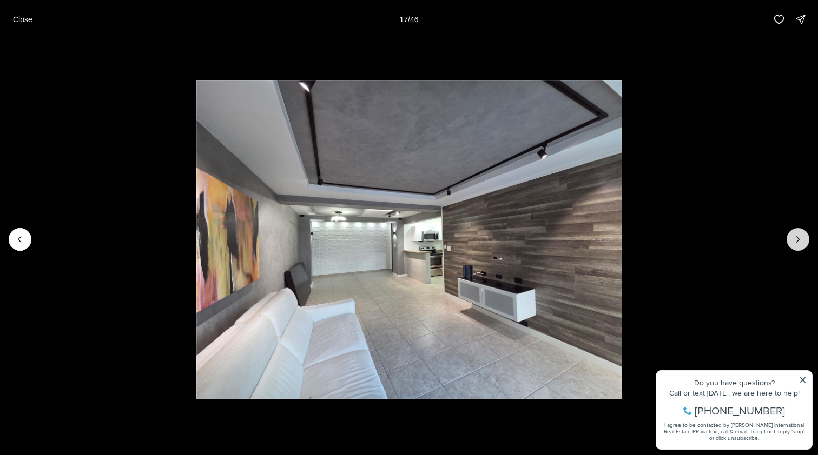
click at [791, 237] on button "Next slide" at bounding box center [797, 239] width 23 height 23
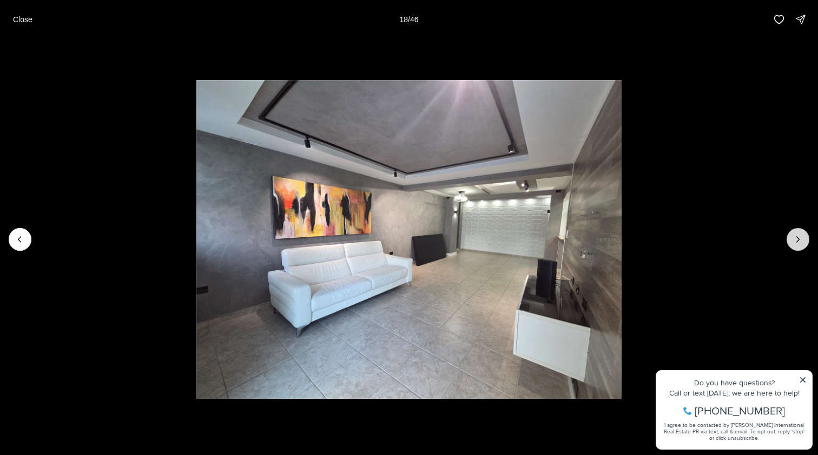
click at [791, 237] on button "Next slide" at bounding box center [797, 239] width 23 height 23
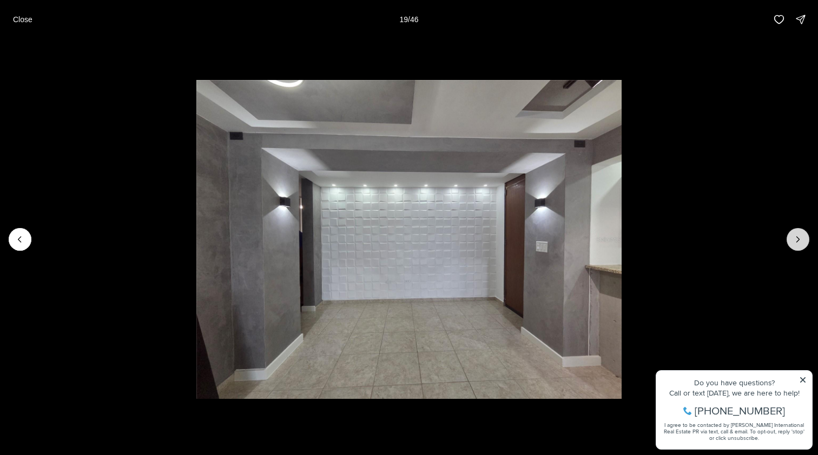
click at [791, 237] on button "Next slide" at bounding box center [797, 239] width 23 height 23
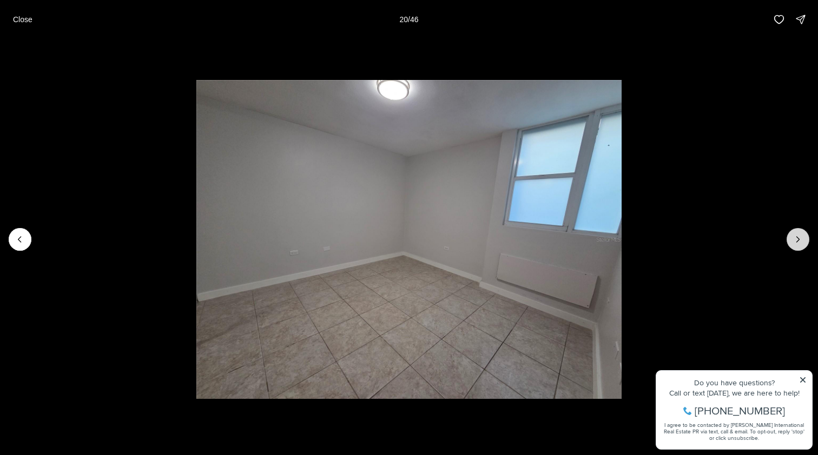
click at [791, 237] on button "Next slide" at bounding box center [797, 239] width 23 height 23
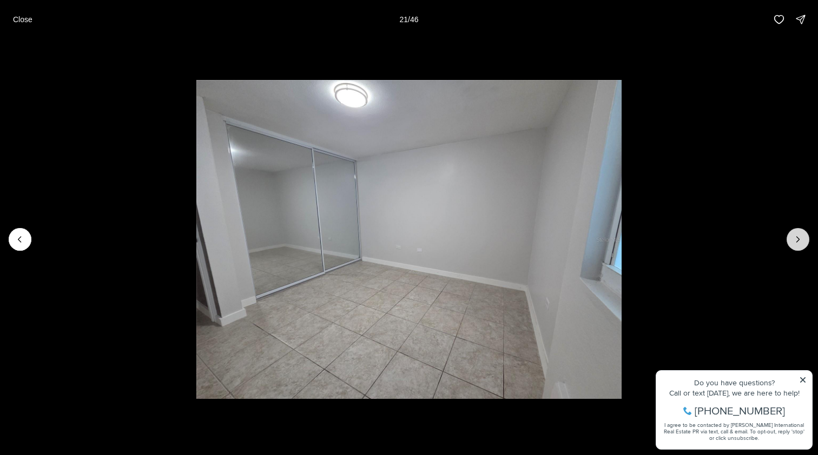
click at [791, 238] on button "Next slide" at bounding box center [797, 239] width 23 height 23
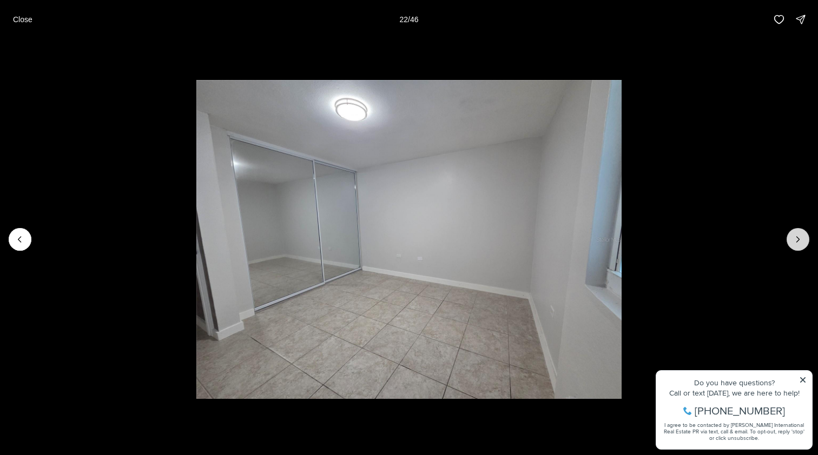
click at [791, 238] on button "Next slide" at bounding box center [797, 239] width 23 height 23
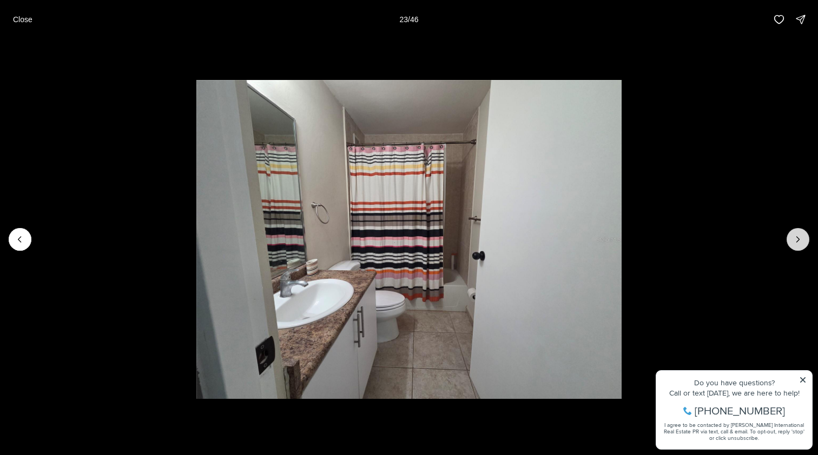
click at [791, 238] on button "Next slide" at bounding box center [797, 239] width 23 height 23
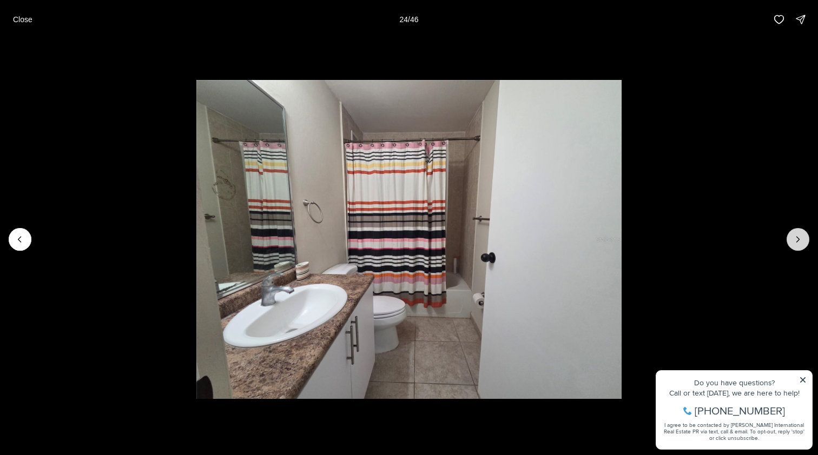
click at [791, 238] on button "Next slide" at bounding box center [797, 239] width 23 height 23
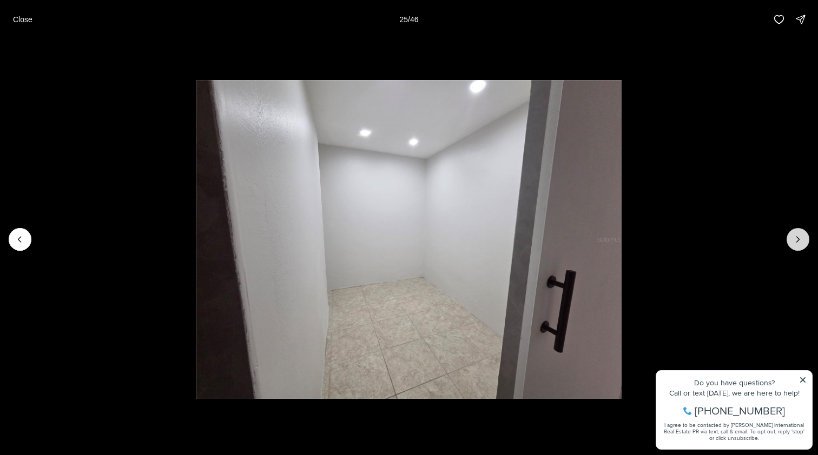
click at [791, 238] on button "Next slide" at bounding box center [797, 239] width 23 height 23
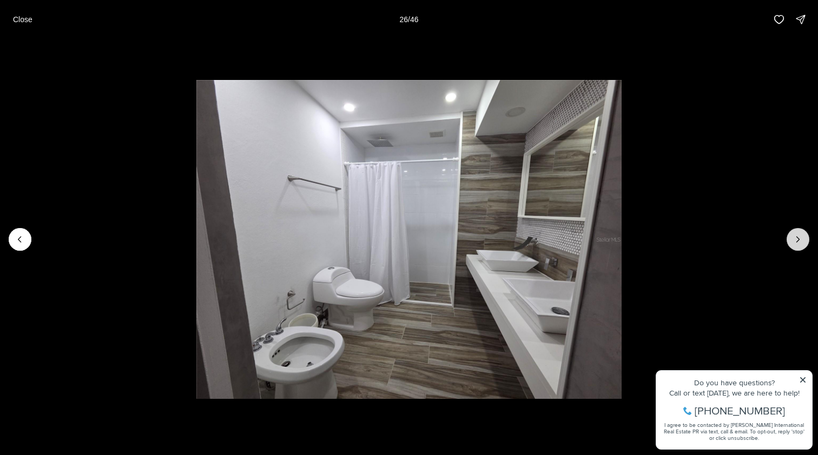
click at [791, 238] on button "Next slide" at bounding box center [797, 239] width 23 height 23
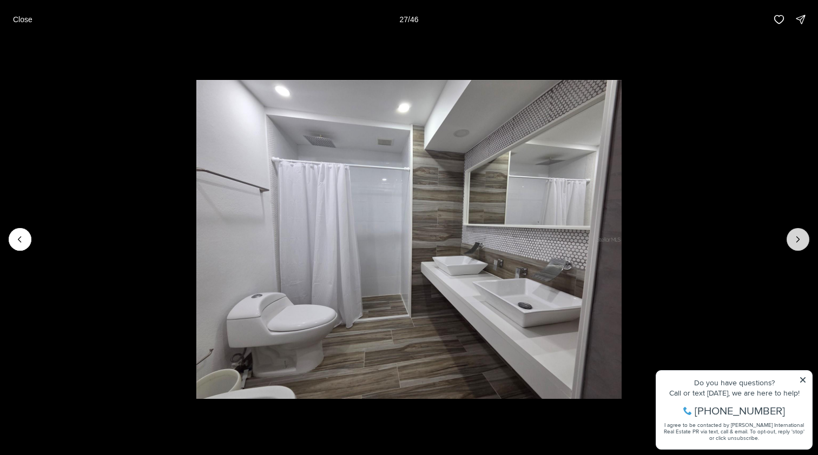
click at [791, 239] on button "Next slide" at bounding box center [797, 239] width 23 height 23
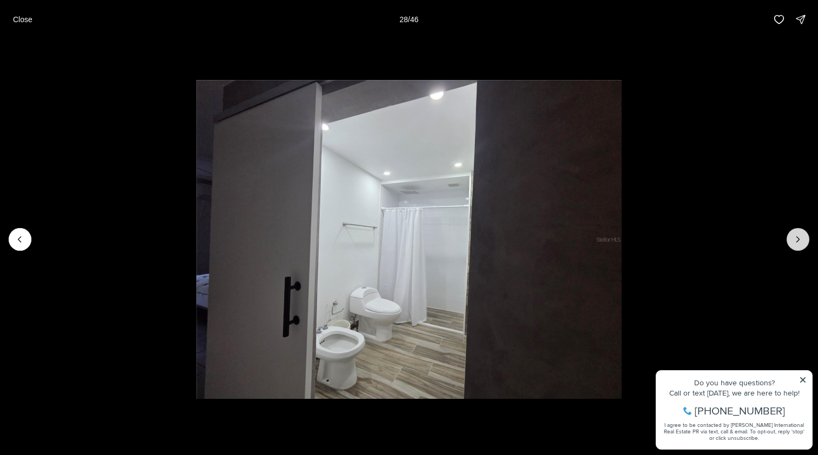
click at [791, 239] on button "Next slide" at bounding box center [797, 239] width 23 height 23
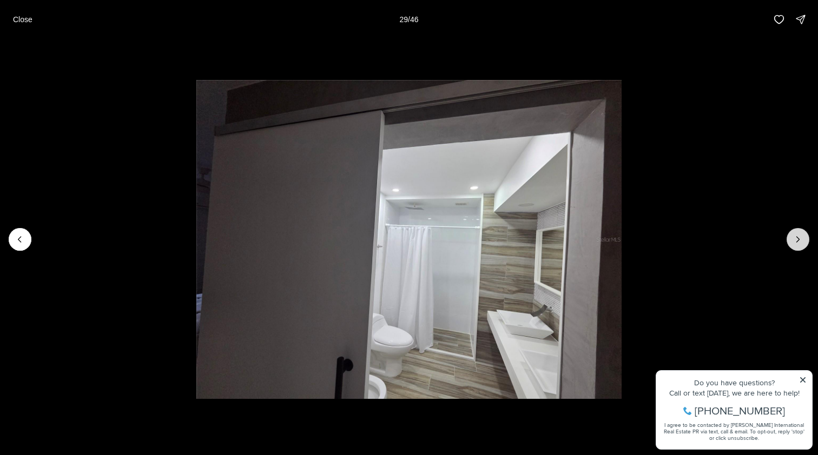
click at [791, 239] on button "Next slide" at bounding box center [797, 239] width 23 height 23
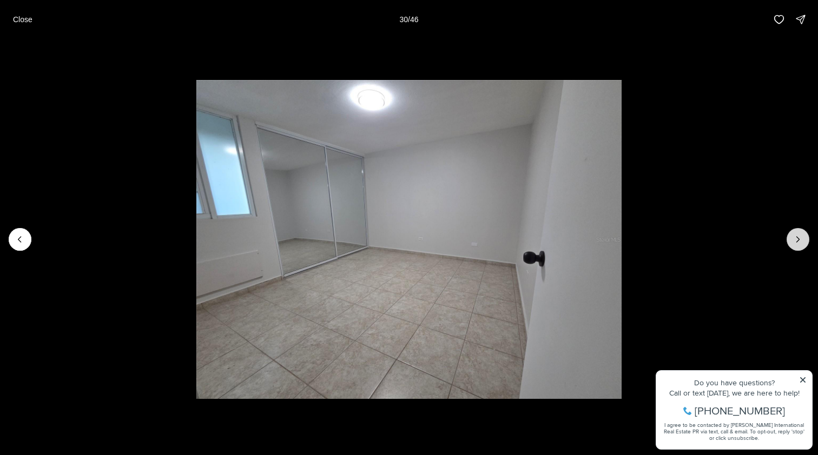
click at [791, 239] on button "Next slide" at bounding box center [797, 239] width 23 height 23
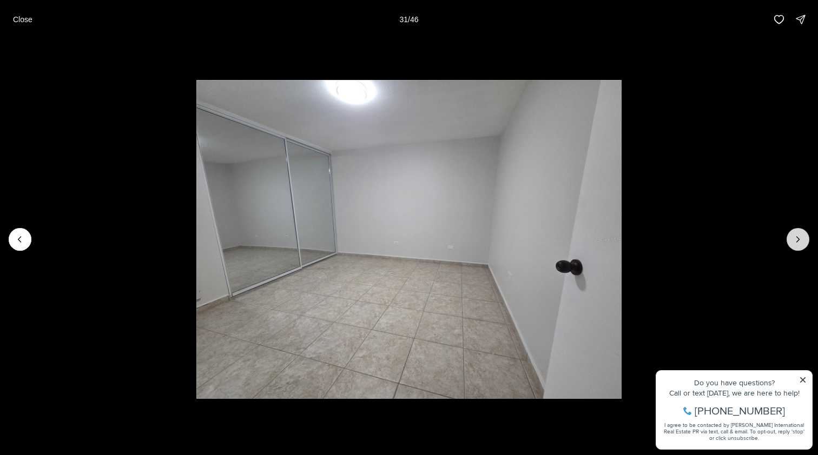
click at [791, 240] on button "Next slide" at bounding box center [797, 239] width 23 height 23
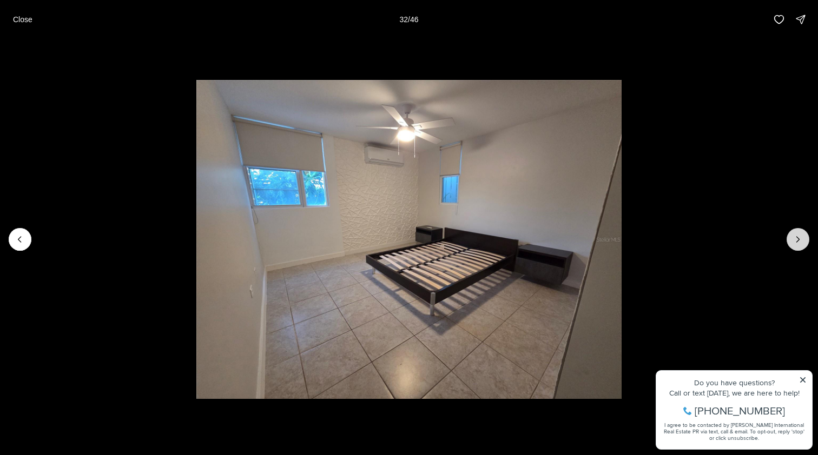
click at [791, 240] on button "Next slide" at bounding box center [797, 239] width 23 height 23
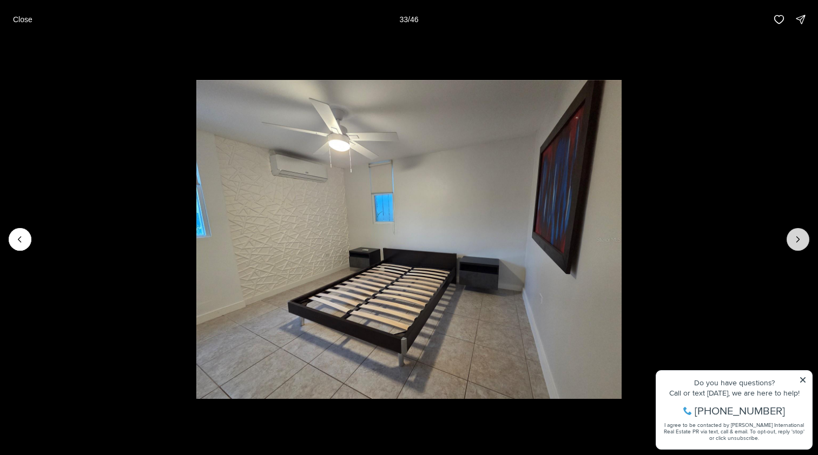
click at [791, 241] on button "Next slide" at bounding box center [797, 239] width 23 height 23
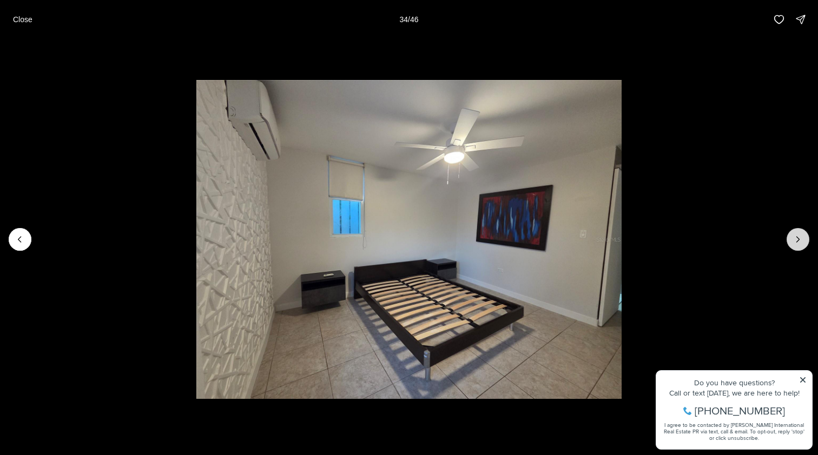
click at [791, 241] on button "Next slide" at bounding box center [797, 239] width 23 height 23
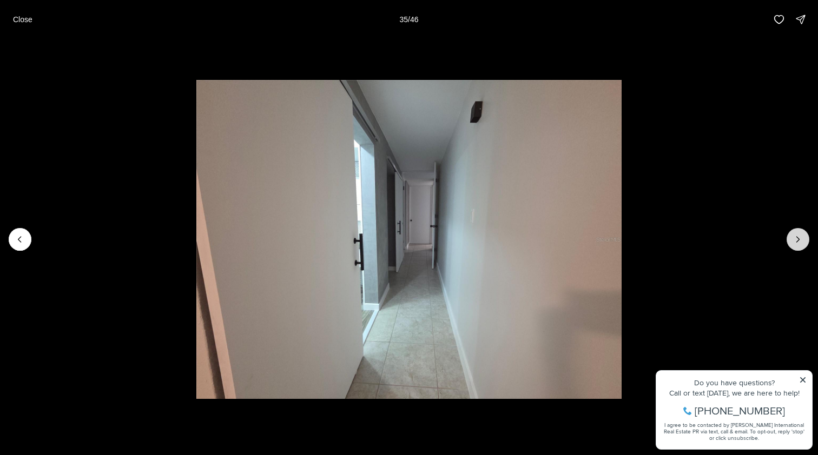
click at [791, 241] on button "Next slide" at bounding box center [797, 239] width 23 height 23
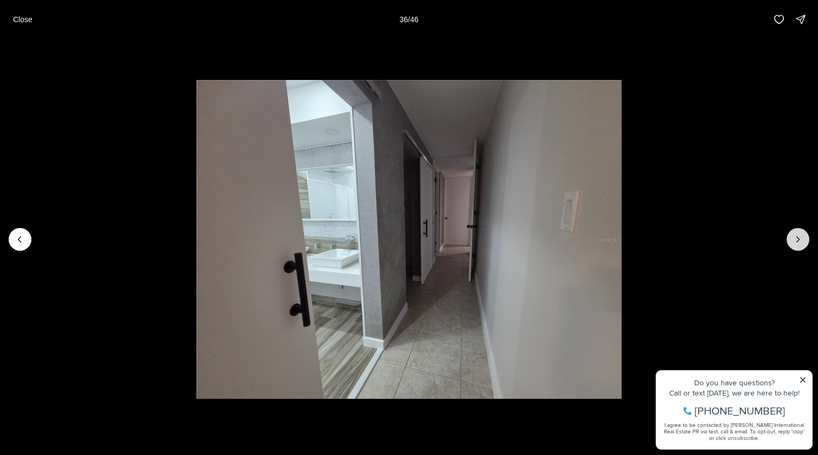
click at [791, 241] on button "Next slide" at bounding box center [797, 239] width 23 height 23
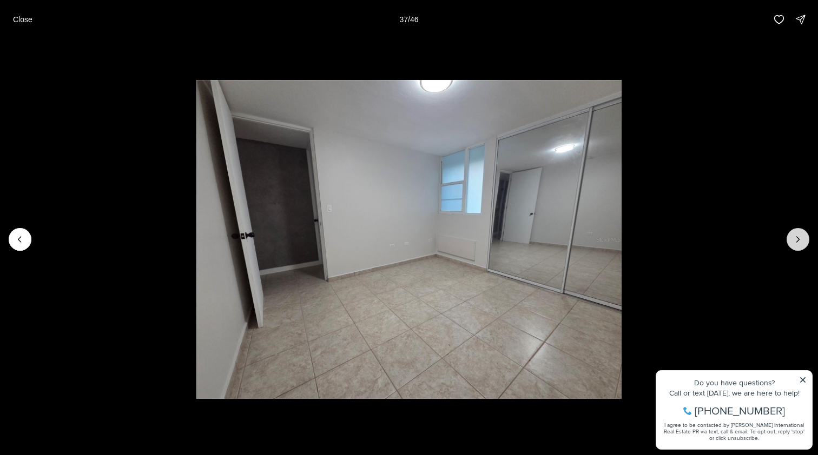
click at [791, 241] on button "Next slide" at bounding box center [797, 239] width 23 height 23
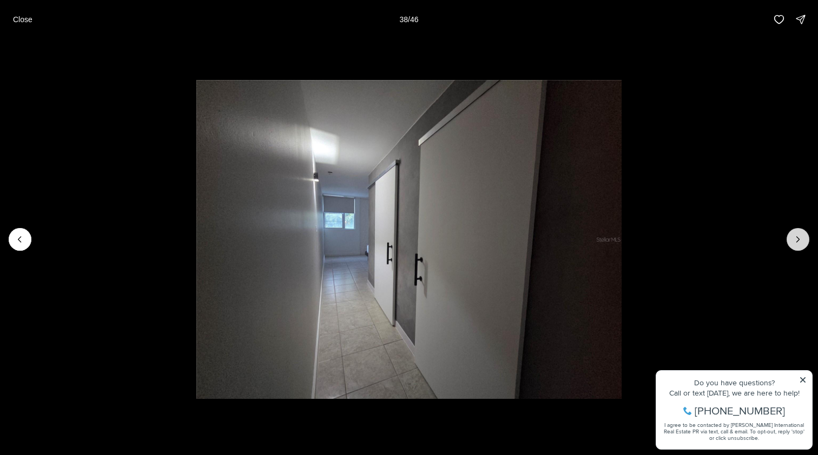
click at [791, 241] on button "Next slide" at bounding box center [797, 239] width 23 height 23
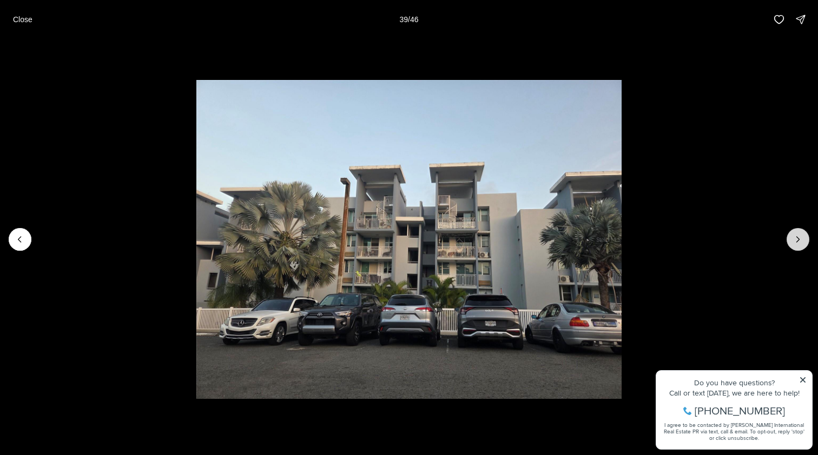
click at [792, 241] on button "Next slide" at bounding box center [797, 239] width 23 height 23
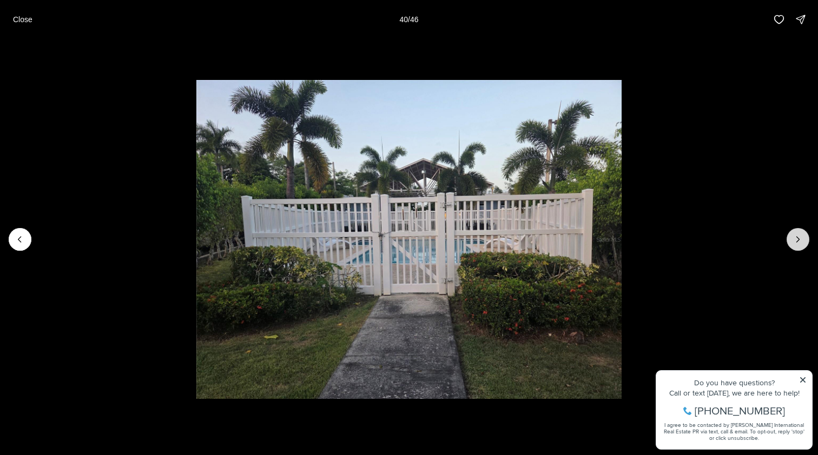
click at [792, 241] on button "Next slide" at bounding box center [797, 239] width 23 height 23
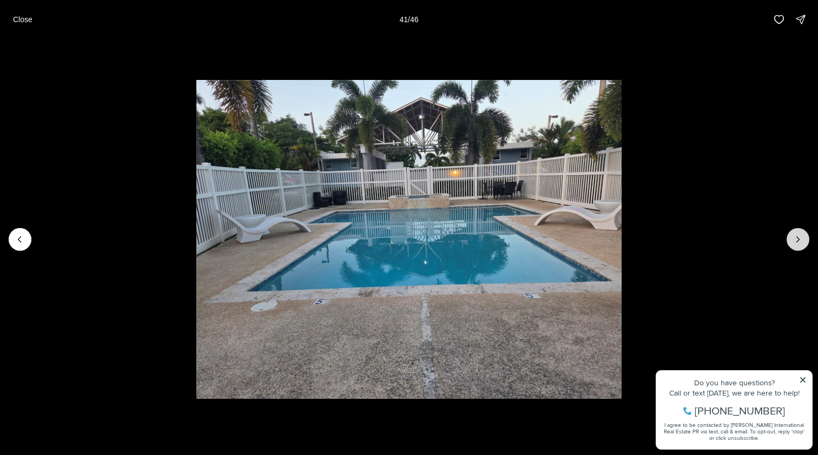
click at [792, 242] on button "Next slide" at bounding box center [797, 239] width 23 height 23
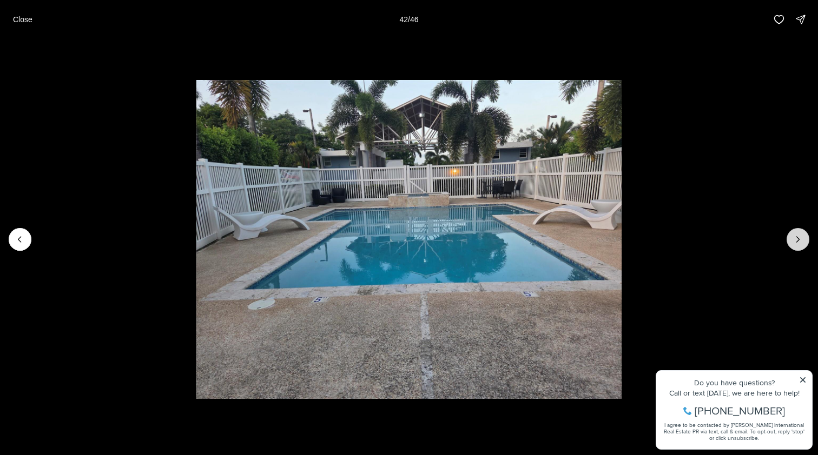
click at [792, 242] on button "Next slide" at bounding box center [797, 239] width 23 height 23
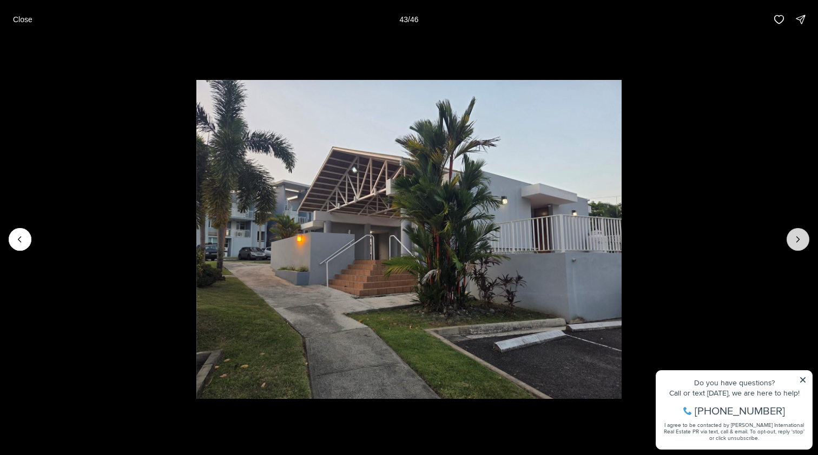
click at [792, 242] on button "Next slide" at bounding box center [797, 239] width 23 height 23
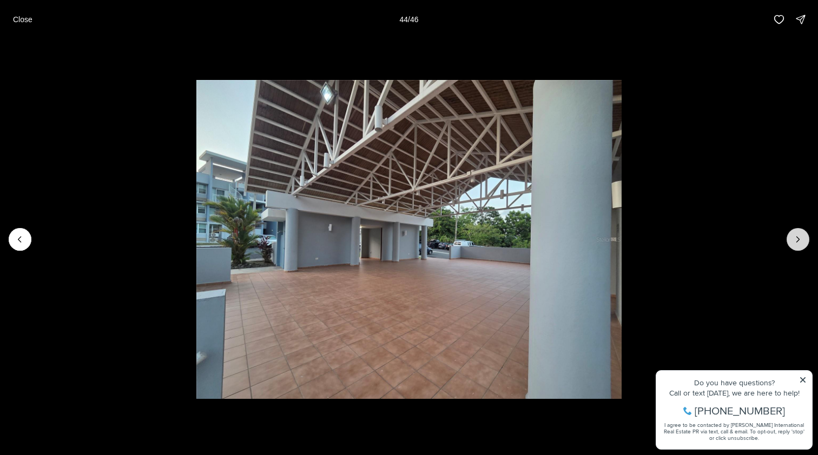
click at [792, 242] on button "Next slide" at bounding box center [797, 239] width 23 height 23
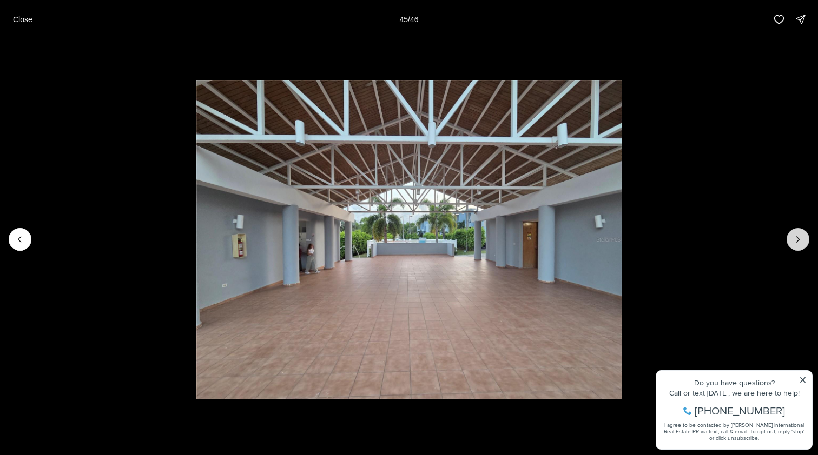
click at [792, 242] on button "Next slide" at bounding box center [797, 239] width 23 height 23
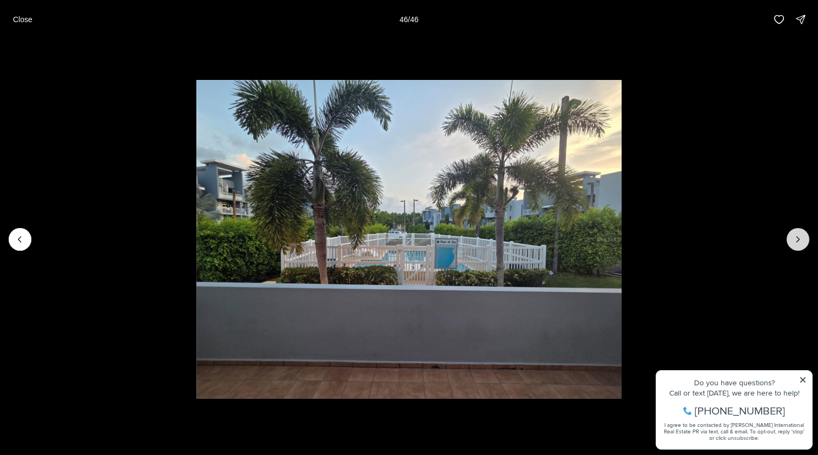
click at [792, 242] on div at bounding box center [797, 239] width 23 height 23
click at [19, 23] on p "Close" at bounding box center [22, 19] width 19 height 9
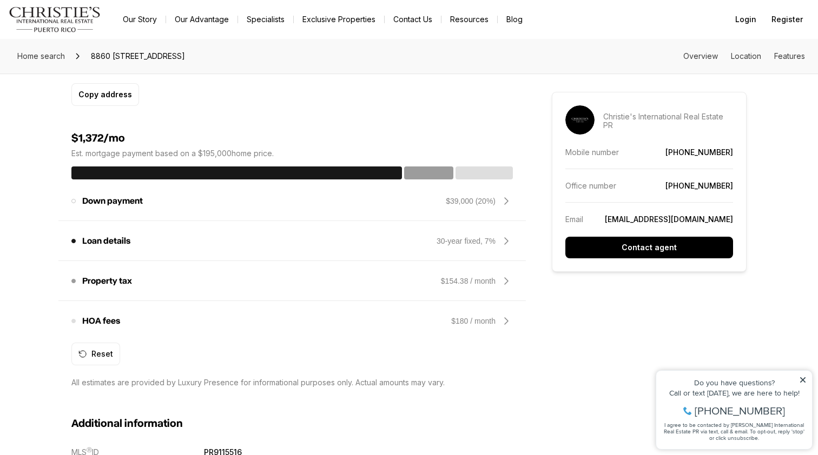
scroll to position [817, 0]
click at [435, 198] on div "Down payment The amount that you plan to put down on the home. Increasing the d…" at bounding box center [291, 201] width 441 height 26
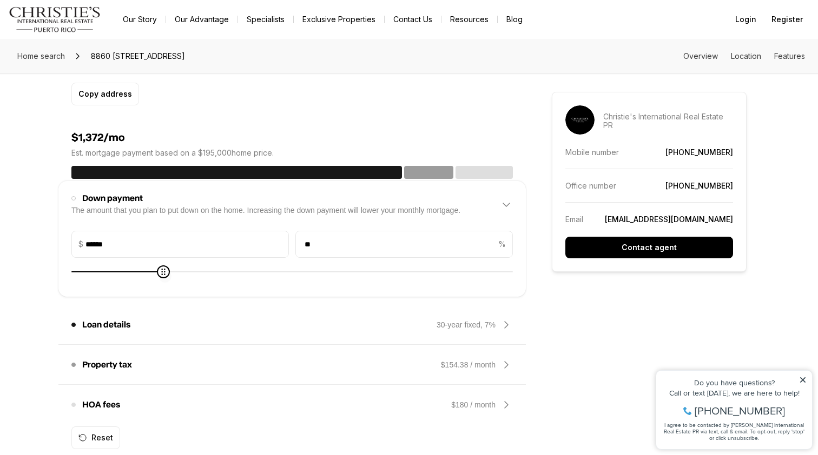
type input "******"
type input "**"
type input "******"
type input "**"
type input "******"
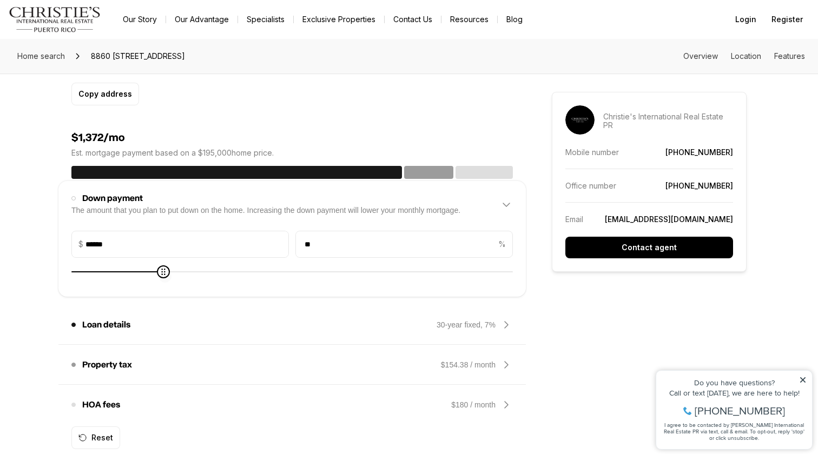
type input "**"
type input "******"
type input "**"
type input "******"
type input "**"
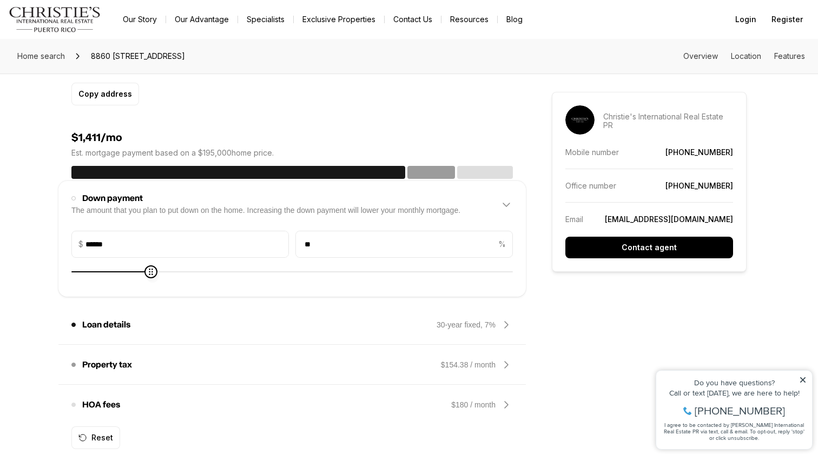
type input "******"
type input "**"
type input "******"
type input "**"
type input "******"
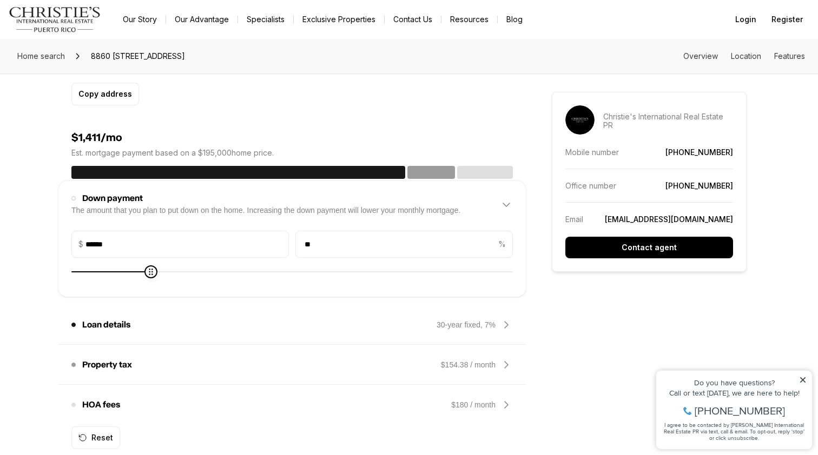
type input "**"
type input "******"
type input "**"
type input "******"
type input "**"
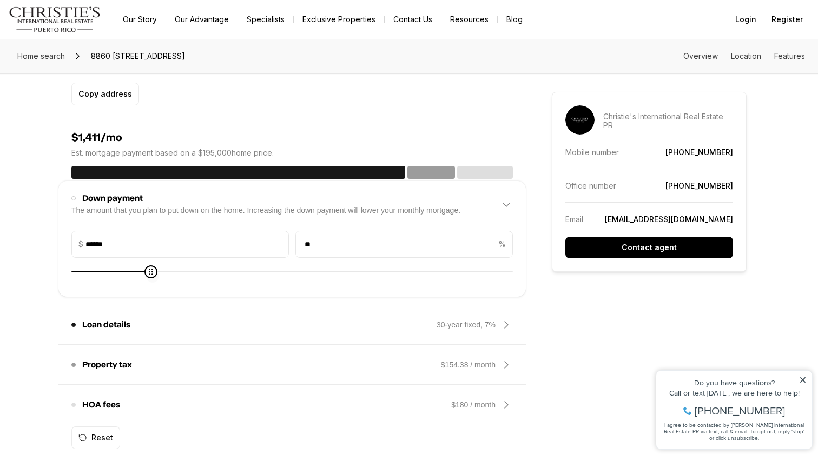
type input "******"
type input "**"
type input "******"
type input "**"
type input "******"
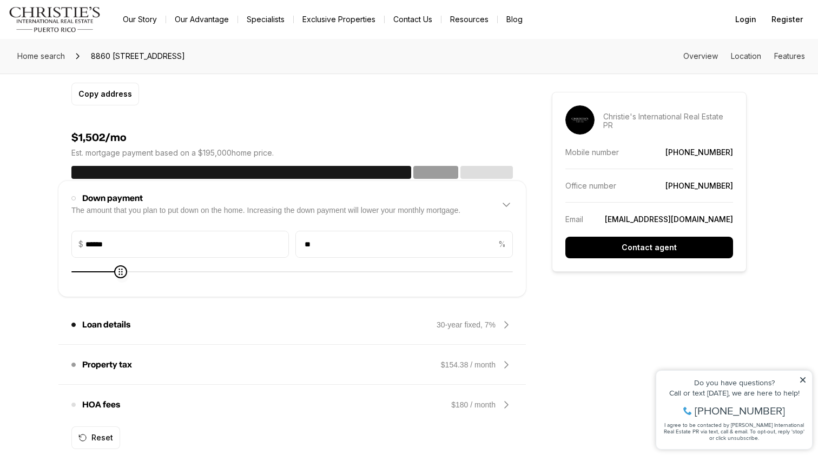
type input "*"
type input "******"
type input "*"
type input "******"
type input "*"
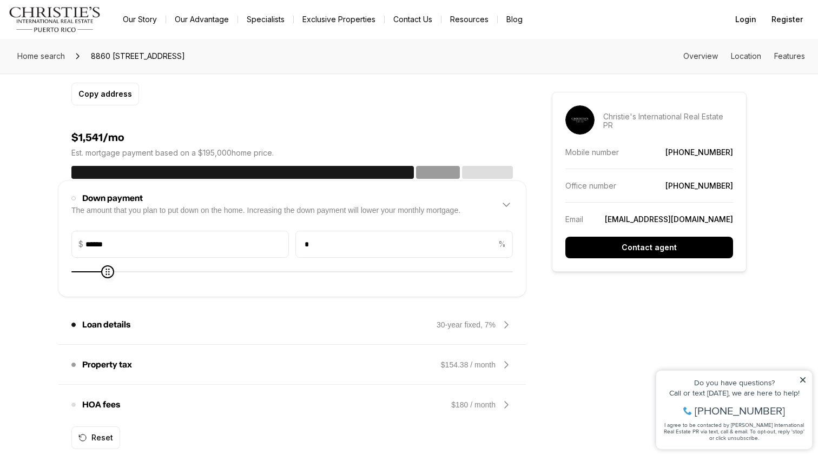
type input "******"
type input "*"
type input "*****"
type input "*"
type input "*****"
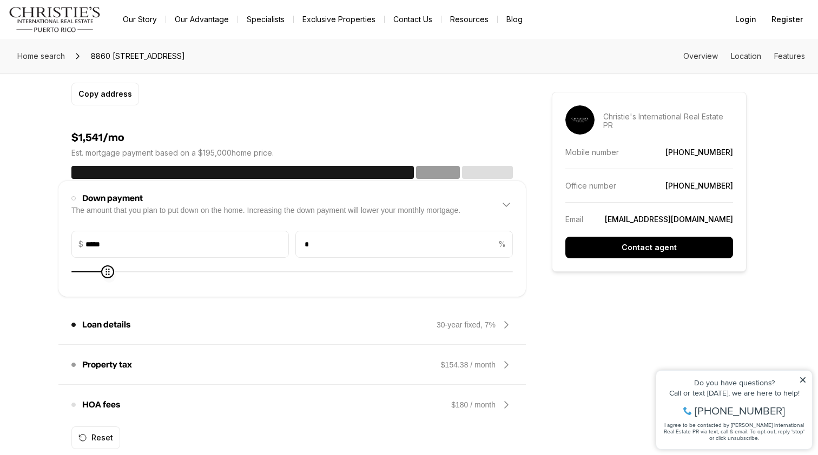
type input "*"
type input "*****"
type input "*"
click at [83, 273] on span at bounding box center [291, 272] width 441 height 11
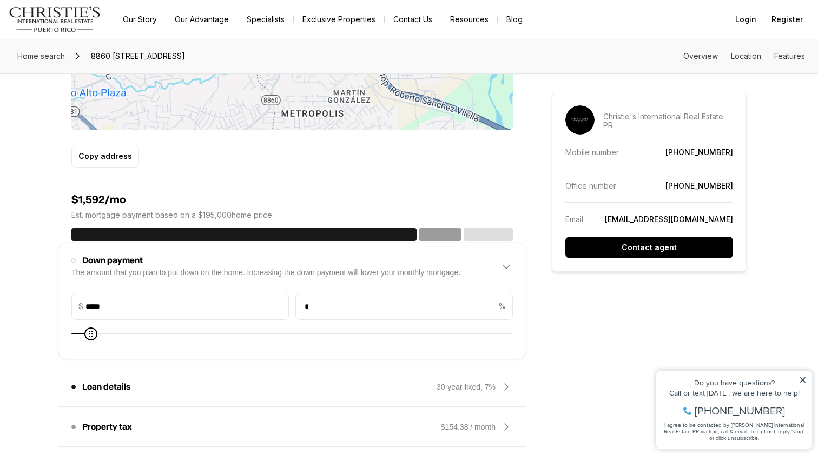
scroll to position [766, 0]
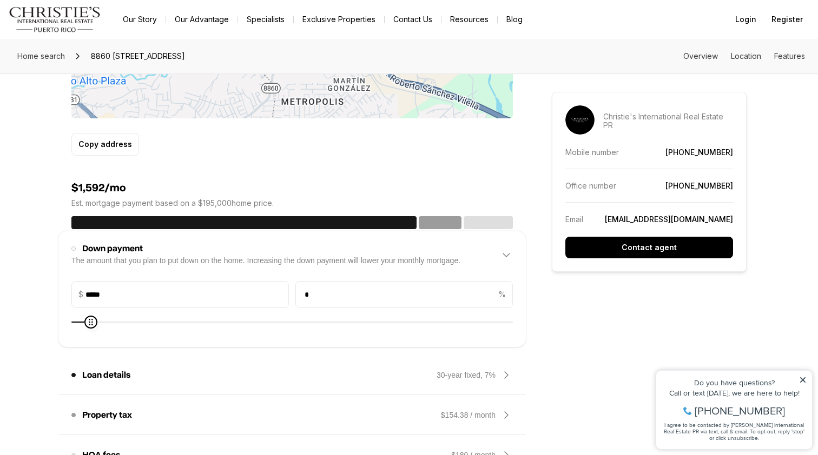
type input "*****"
type input "*"
type input "*****"
type input "*"
type input "******"
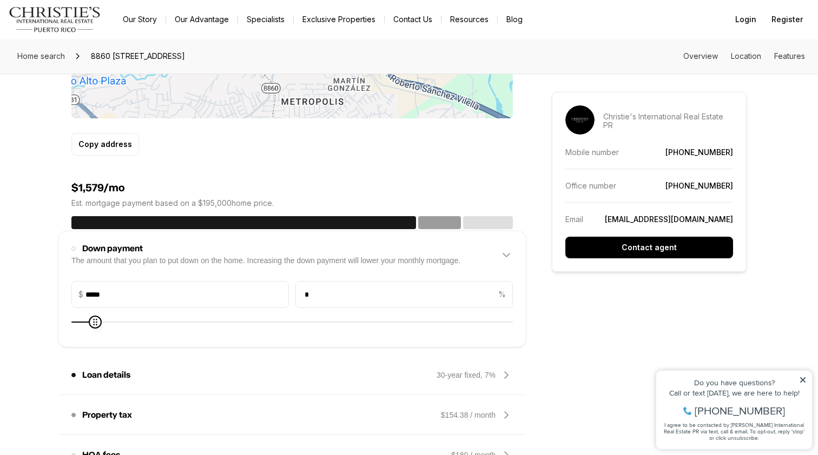
type input "*"
type input "*****"
type input "*"
click at [93, 325] on span at bounding box center [99, 322] width 13 height 13
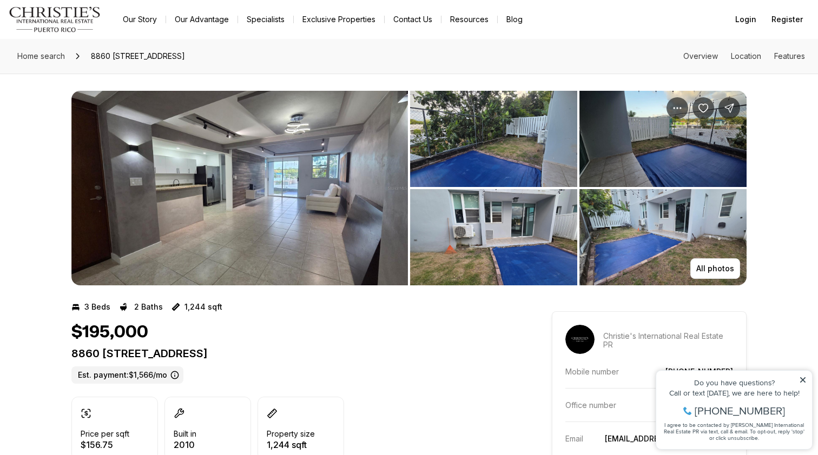
scroll to position [0, 0]
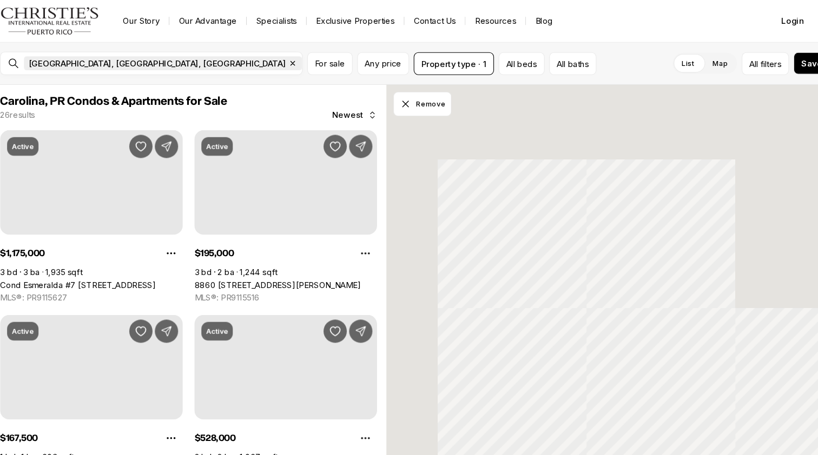
scroll to position [0, 9]
click at [276, 57] on icon "button" at bounding box center [280, 59] width 9 height 9
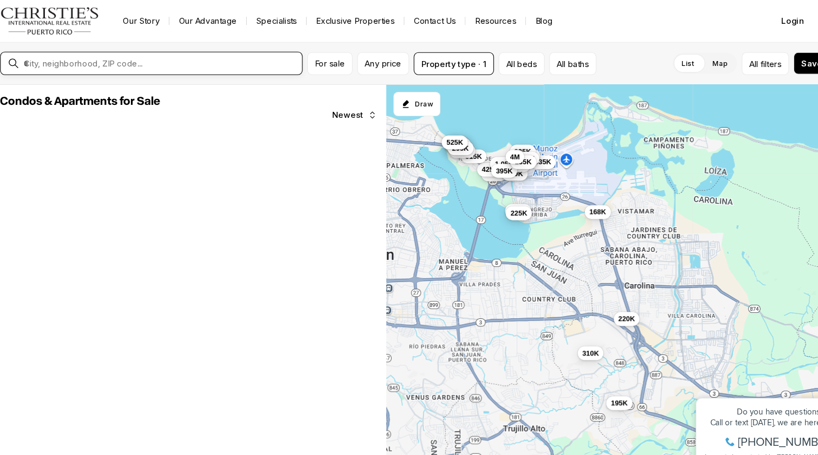
click at [94, 57] on input "text" at bounding box center [158, 59] width 254 height 10
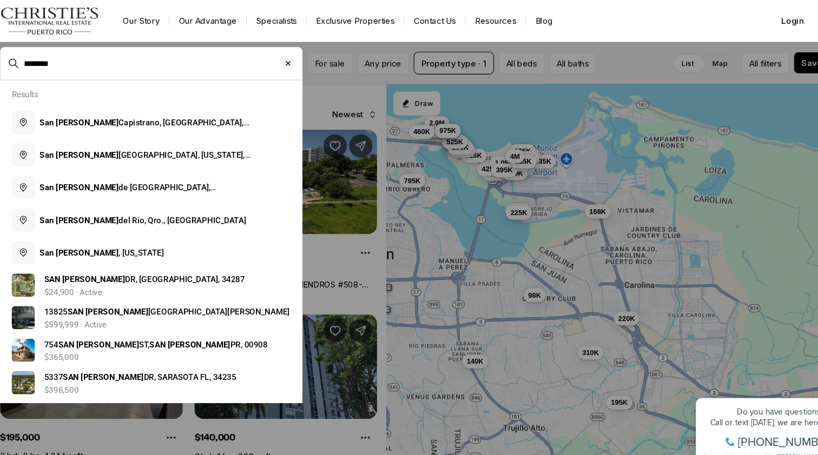
type input "********"
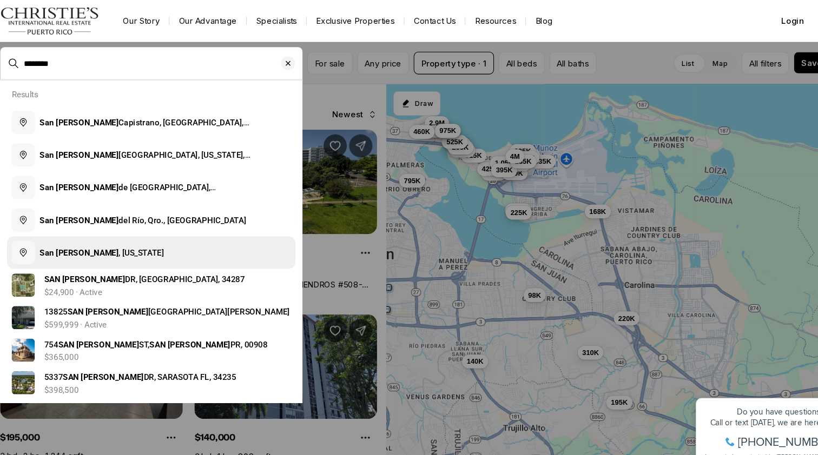
drag, startPoint x: 57, startPoint y: 76, endPoint x: 96, endPoint y: 236, distance: 164.7
click at [96, 236] on span "San Juan , Puerto Rico" at bounding box center [103, 235] width 116 height 9
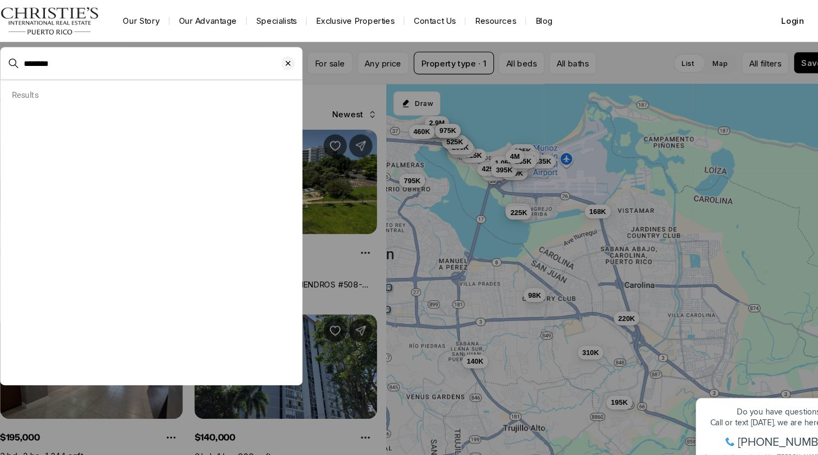
click at [96, 236] on div at bounding box center [163, 235] width 231 height 17
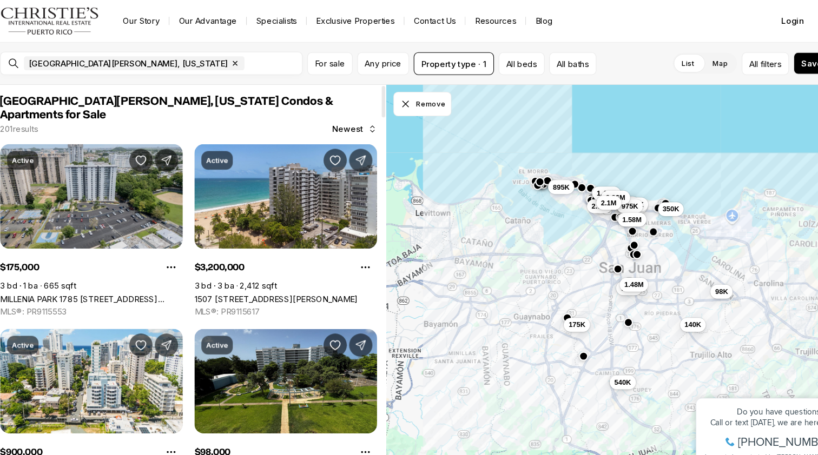
click at [120, 274] on link "MILLENIA PARK 1785 [STREET_ADDRESS][PERSON_NAME][PERSON_NAME][PERSON_NAME]" at bounding box center [94, 278] width 170 height 9
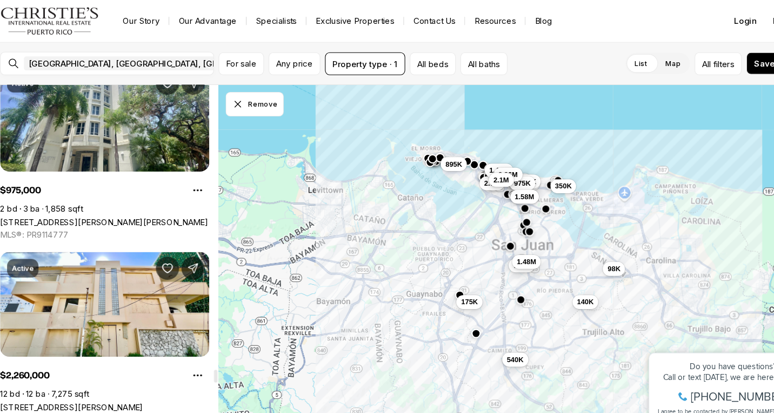
scroll to position [7349, 0]
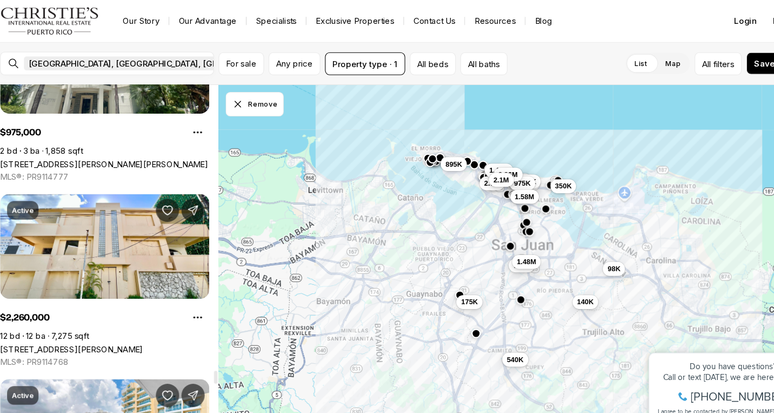
click at [276, 57] on icon "button" at bounding box center [280, 59] width 9 height 9
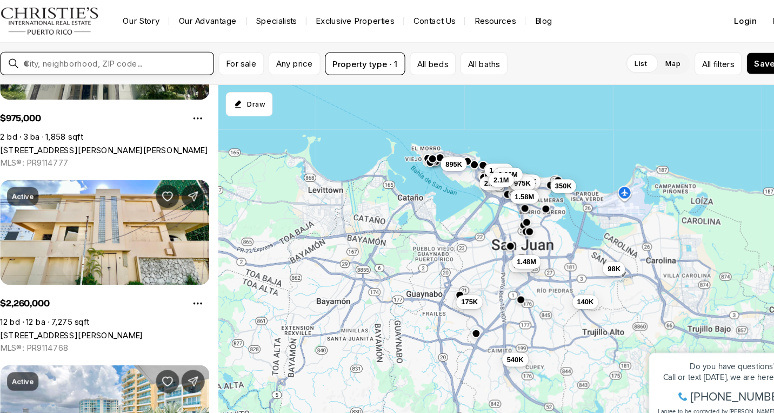
click at [82, 59] on input "text" at bounding box center [117, 59] width 172 height 10
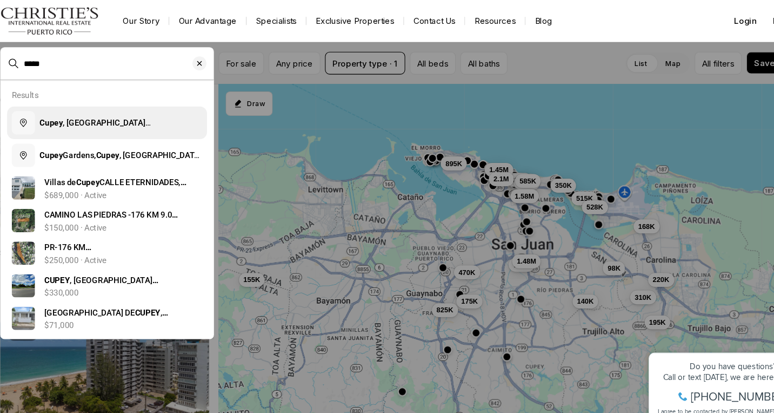
click at [66, 109] on button "Cupey , San Juan, Puerto Rico" at bounding box center [108, 114] width 186 height 30
type input "**********"
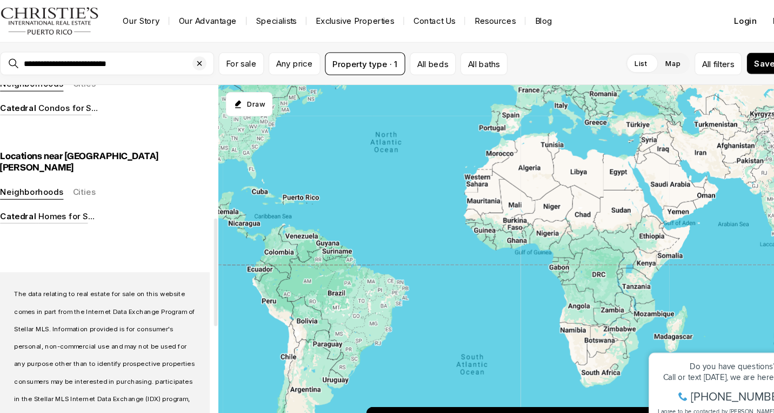
scroll to position [410, 0]
click at [188, 53] on div "Clear search input" at bounding box center [194, 58] width 13 height 13
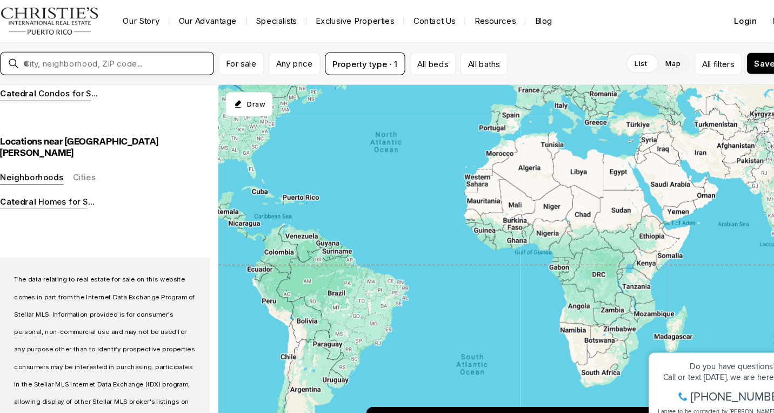
click at [165, 61] on input "text" at bounding box center [117, 59] width 172 height 10
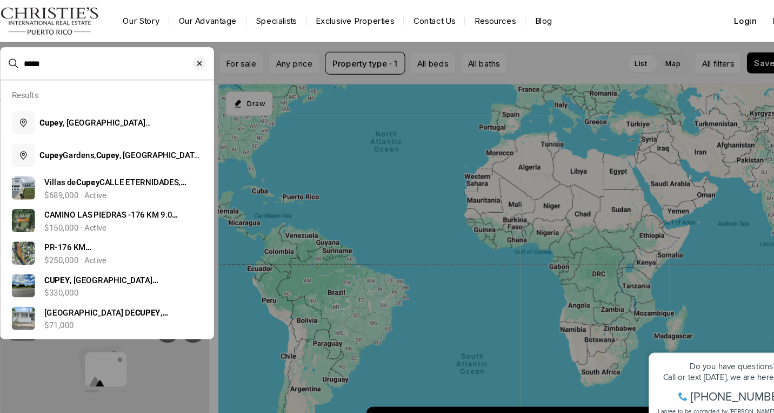
type input "*****"
type input "**********"
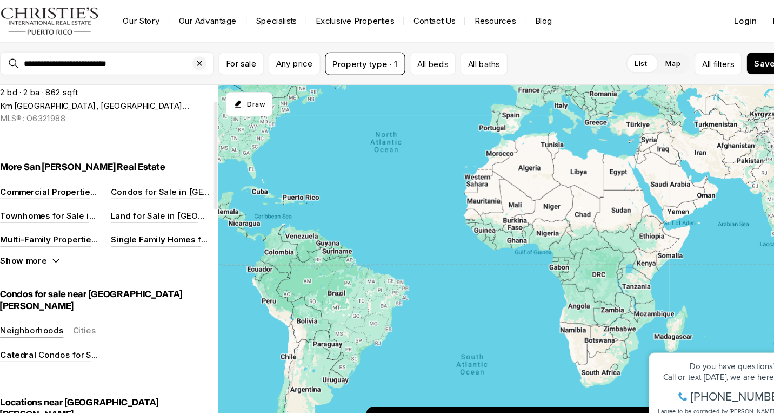
scroll to position [48, 0]
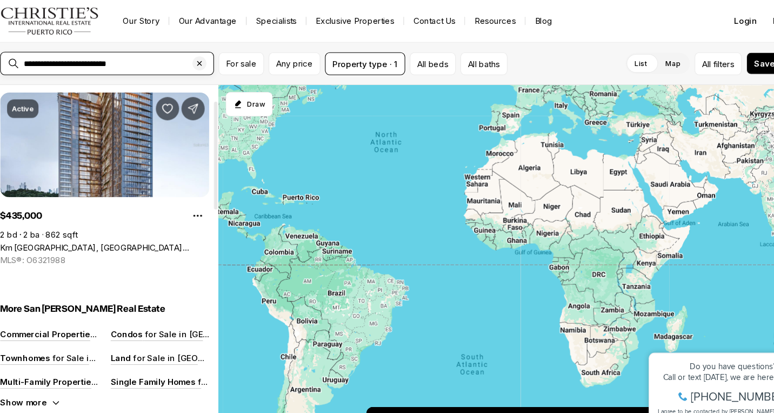
click at [79, 54] on input "**********" at bounding box center [117, 59] width 172 height 10
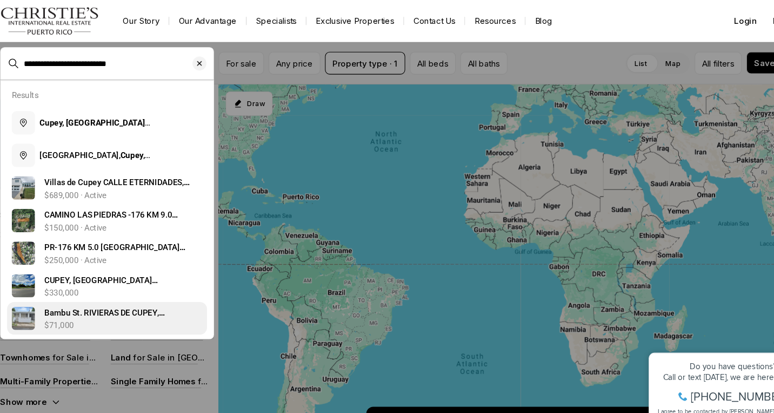
click at [100, 294] on span "Bambu St. RIVIERAS DE CUPEY, SAN JUAN PR, 00926" at bounding box center [116, 301] width 133 height 30
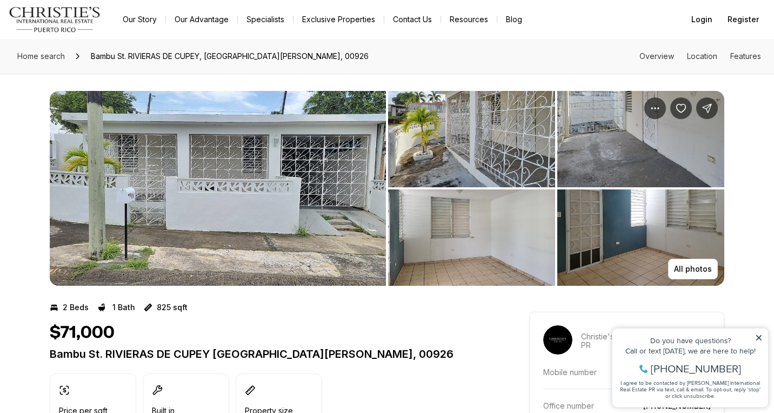
click at [64, 25] on img "Main navigation" at bounding box center [55, 19] width 92 height 26
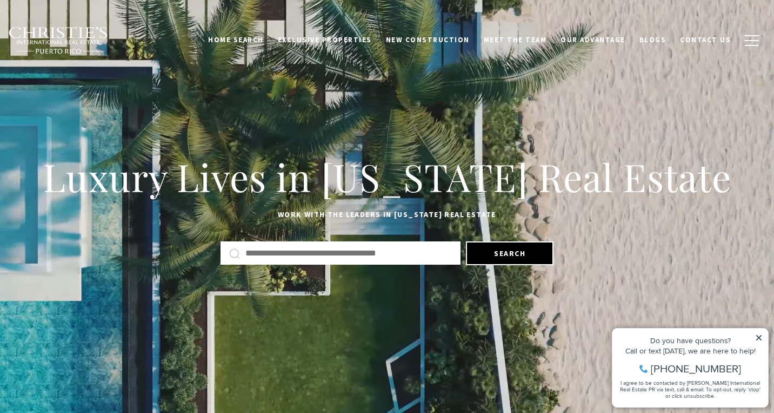
click at [379, 253] on input "Search by Address, City, or Neighborhood" at bounding box center [349, 253] width 207 height 14
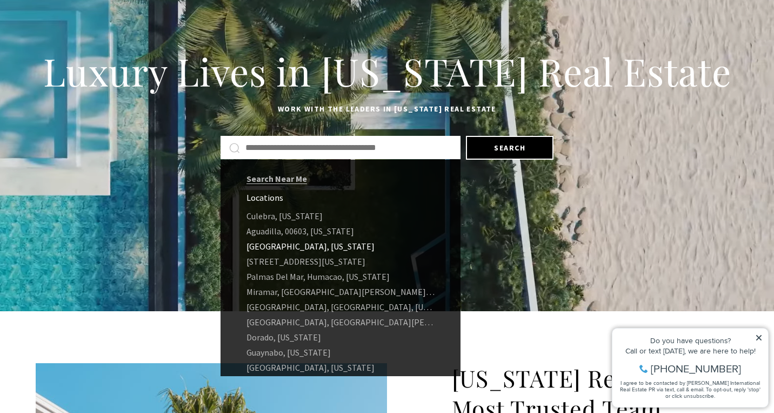
click at [267, 247] on link "[GEOGRAPHIC_DATA], [US_STATE]" at bounding box center [341, 245] width 240 height 15
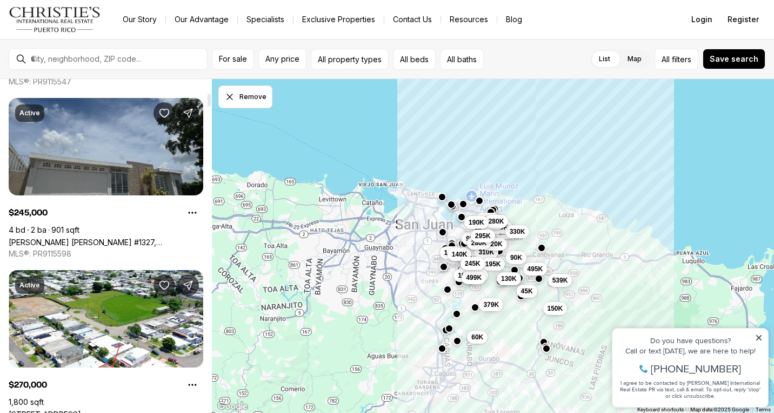
scroll to position [369, 0]
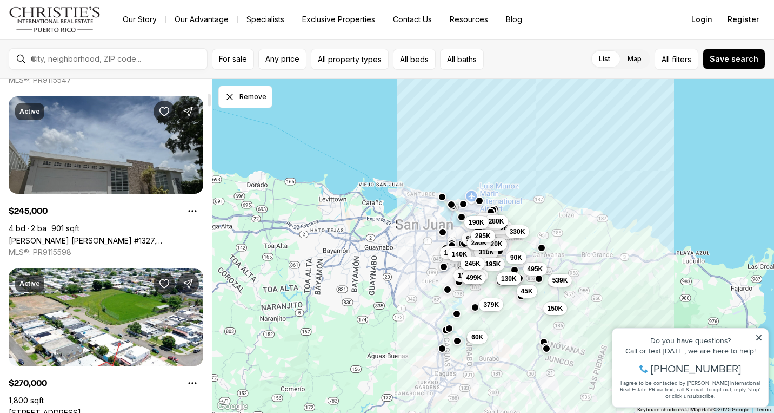
click at [99, 236] on link "[PERSON_NAME] [PERSON_NAME] #1327, [PERSON_NAME][GEOGRAPHIC_DATA], 00976" at bounding box center [106, 240] width 195 height 9
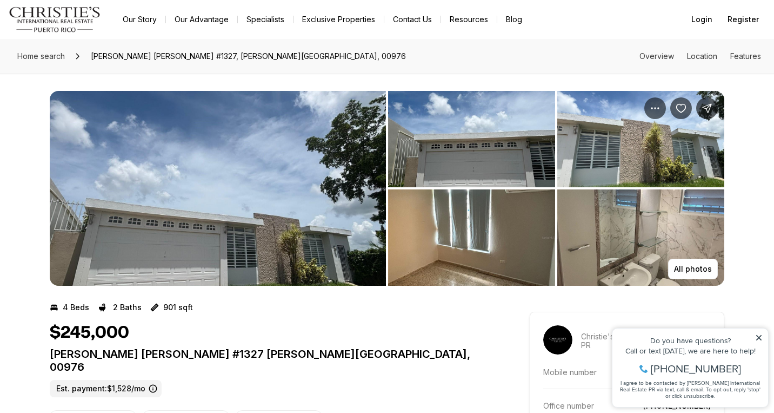
click at [205, 196] on img "View image gallery" at bounding box center [218, 188] width 336 height 195
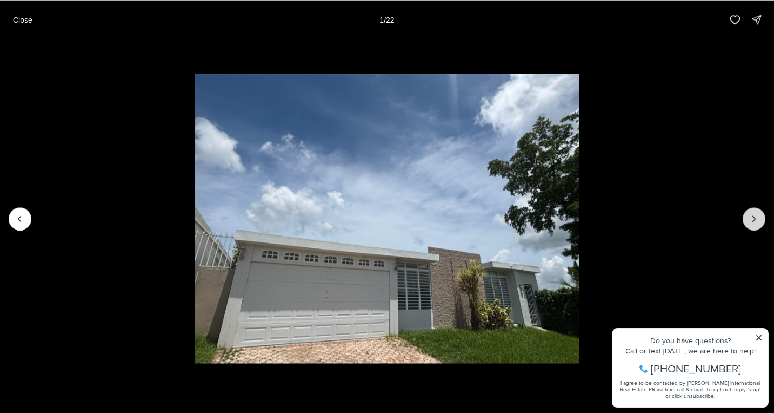
click at [749, 217] on icon "Next slide" at bounding box center [754, 218] width 11 height 11
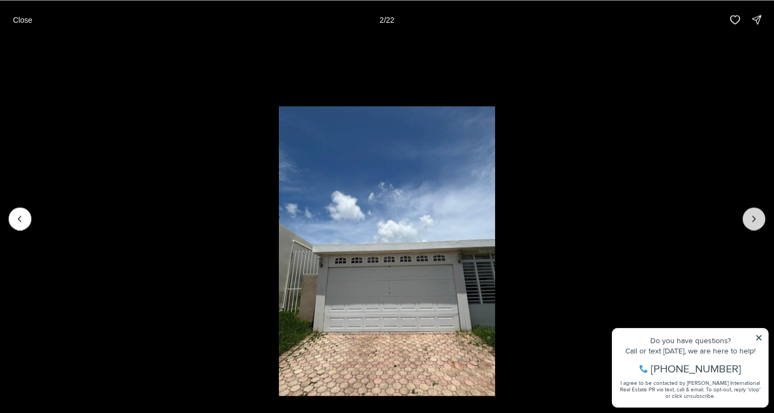
click at [749, 217] on icon "Next slide" at bounding box center [754, 218] width 11 height 11
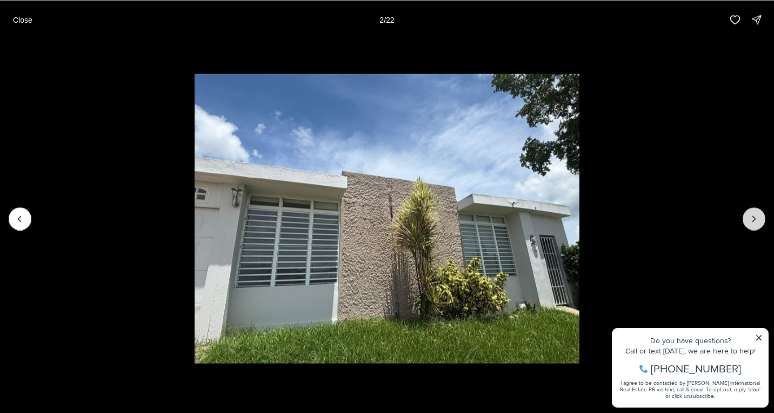
click at [750, 218] on icon "Next slide" at bounding box center [754, 218] width 11 height 11
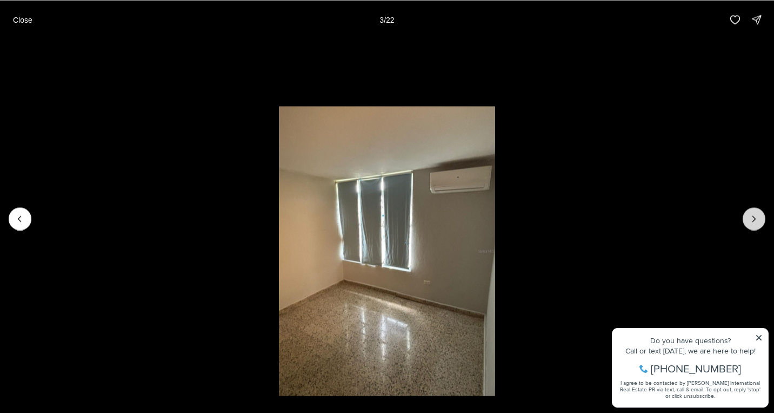
click at [750, 218] on icon "Next slide" at bounding box center [754, 218] width 11 height 11
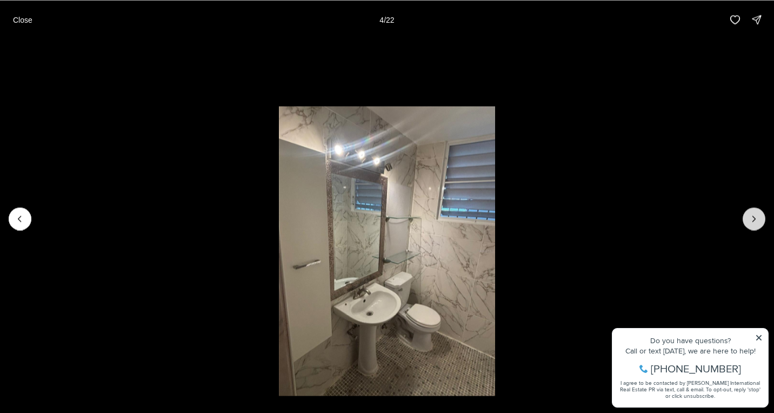
click at [750, 218] on icon "Next slide" at bounding box center [754, 218] width 11 height 11
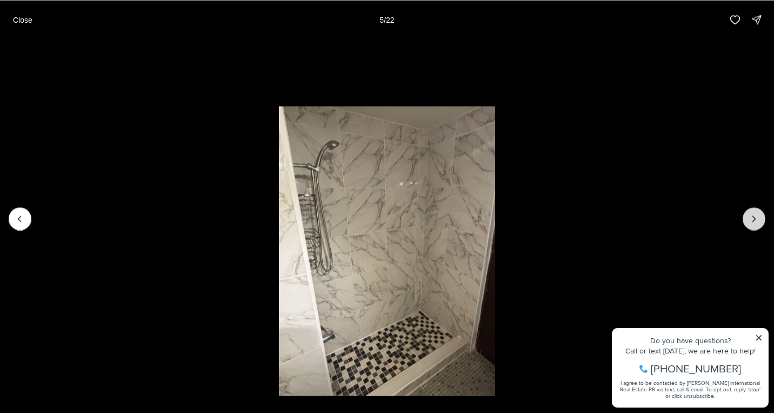
click at [750, 218] on icon "Next slide" at bounding box center [754, 218] width 11 height 11
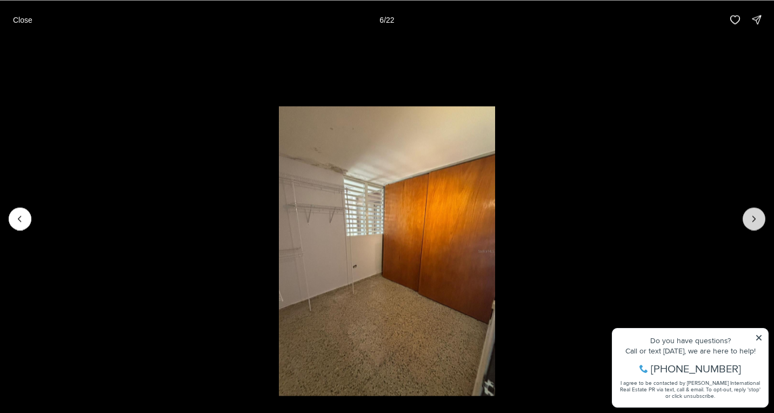
click at [750, 218] on icon "Next slide" at bounding box center [754, 218] width 11 height 11
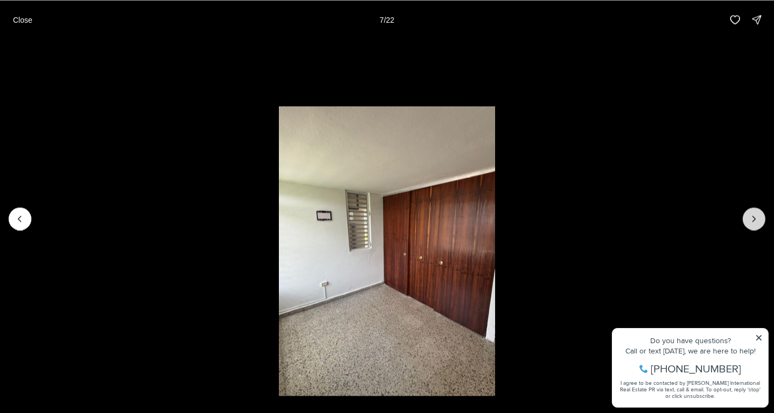
click at [750, 218] on icon "Next slide" at bounding box center [754, 218] width 11 height 11
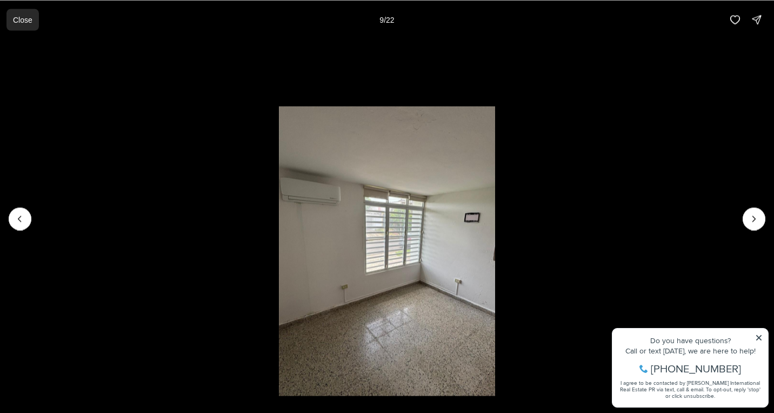
click at [32, 23] on p "Close" at bounding box center [22, 19] width 19 height 9
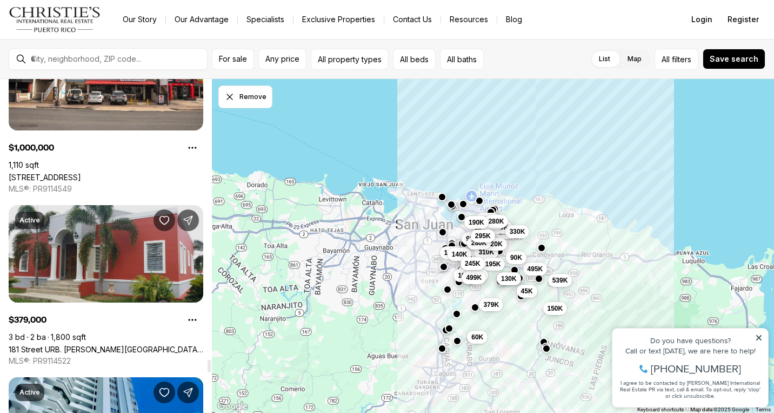
scroll to position [7489, 0]
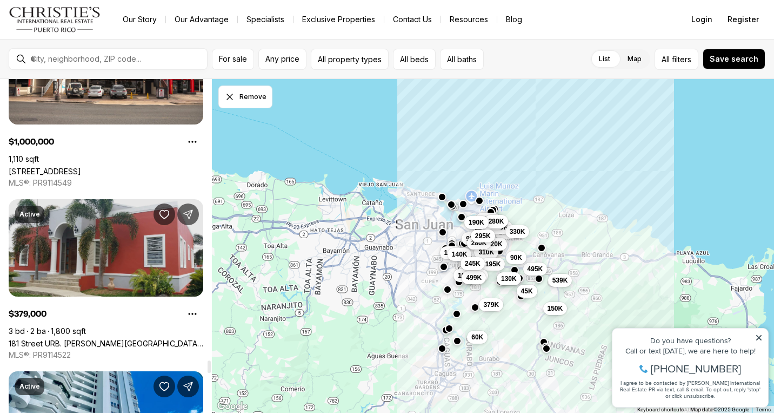
click at [133, 339] on link "181 Street URB. [PERSON_NAME][GEOGRAPHIC_DATA], [PERSON_NAME][GEOGRAPHIC_DATA],…" at bounding box center [106, 343] width 195 height 9
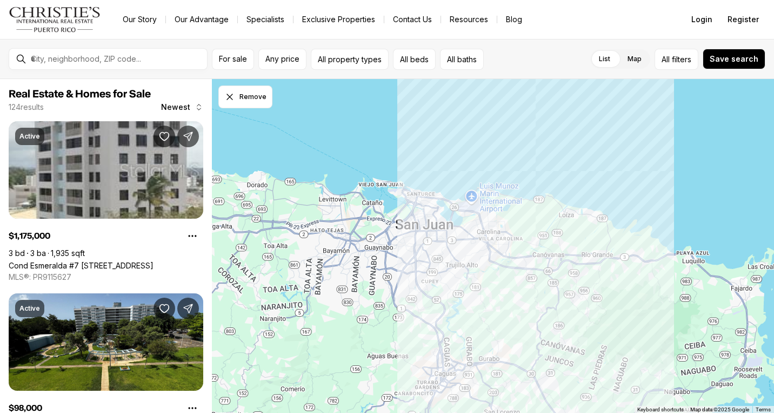
scroll to position [7489, 0]
